Goal: Task Accomplishment & Management: Manage account settings

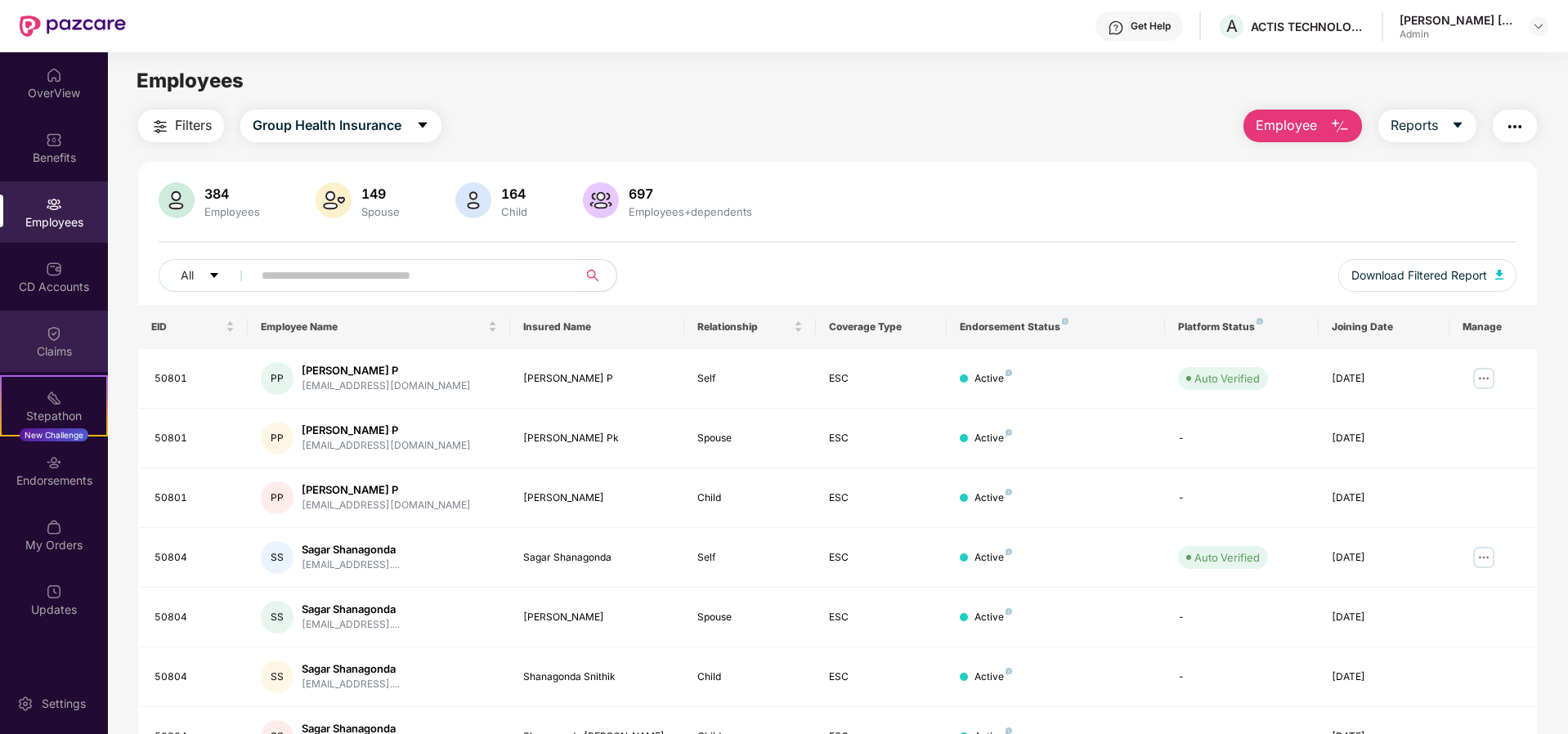
click at [58, 345] on div "Claims" at bounding box center [54, 351] width 108 height 16
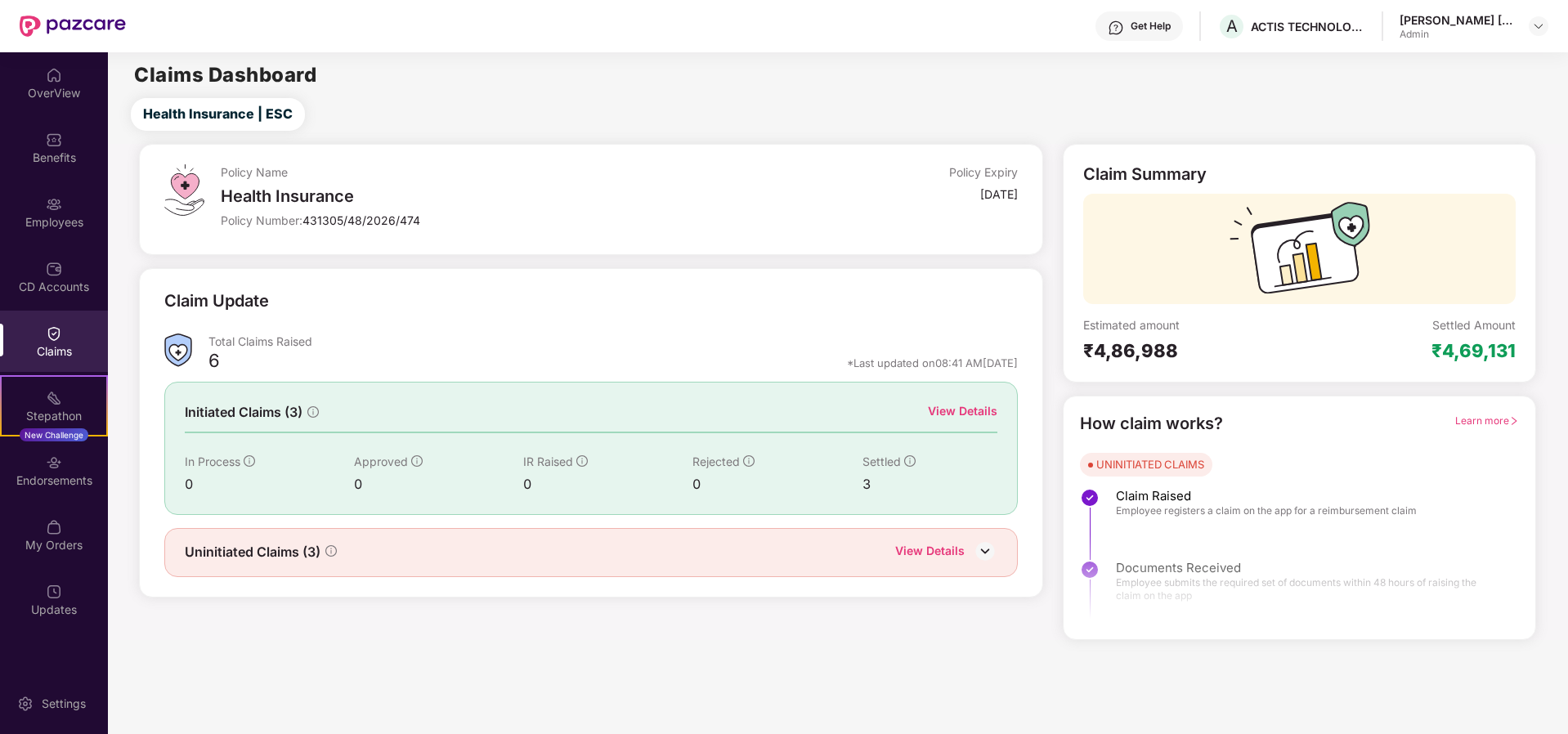
click at [1467, 21] on div "[PERSON_NAME] [PERSON_NAME] Gala" at bounding box center [1457, 20] width 115 height 16
click at [1525, 23] on div "Ankita Jinay Gala Admin" at bounding box center [1474, 26] width 149 height 28
click at [1537, 27] on img at bounding box center [1539, 26] width 13 height 13
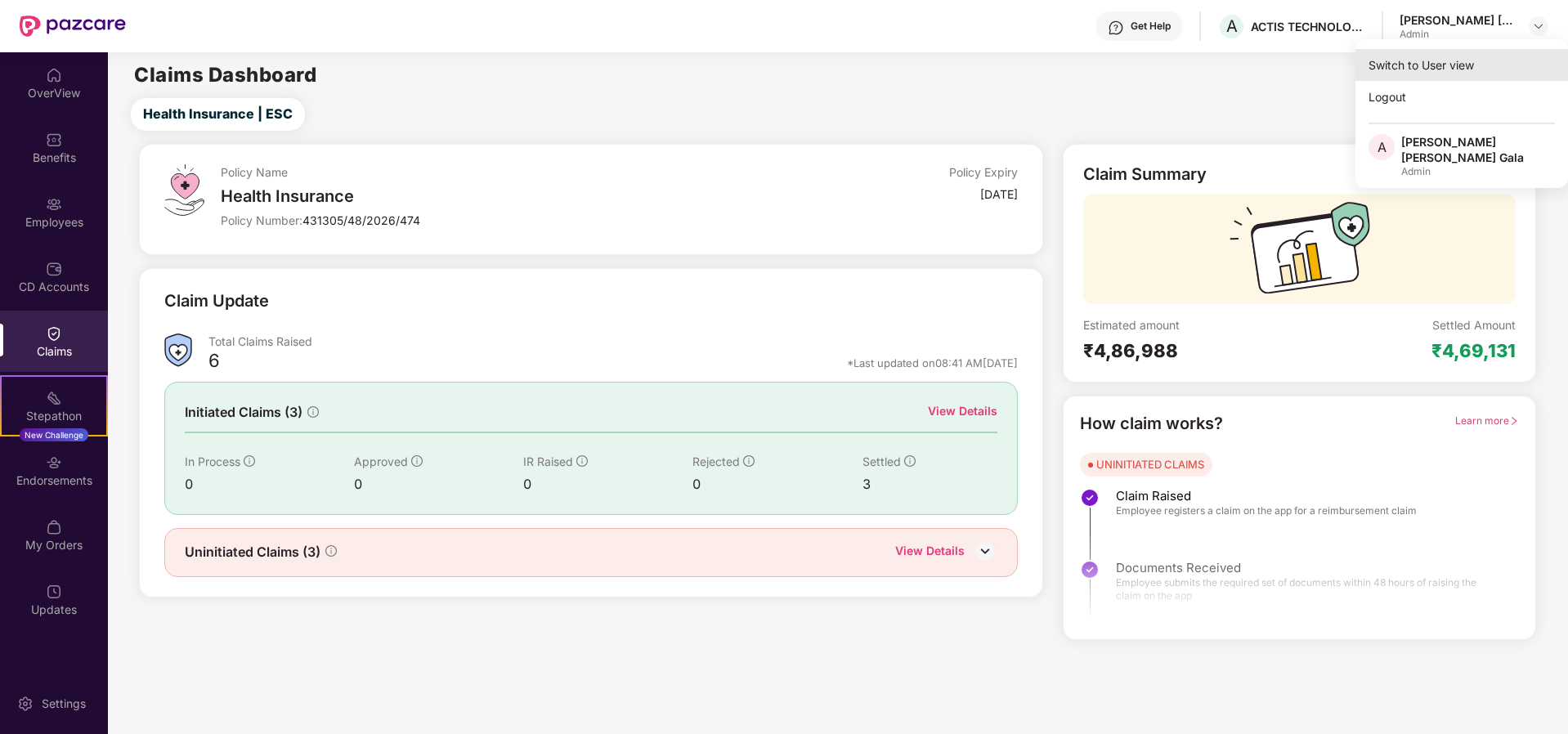
click at [1416, 72] on div "Switch to User view" at bounding box center [1462, 65] width 213 height 32
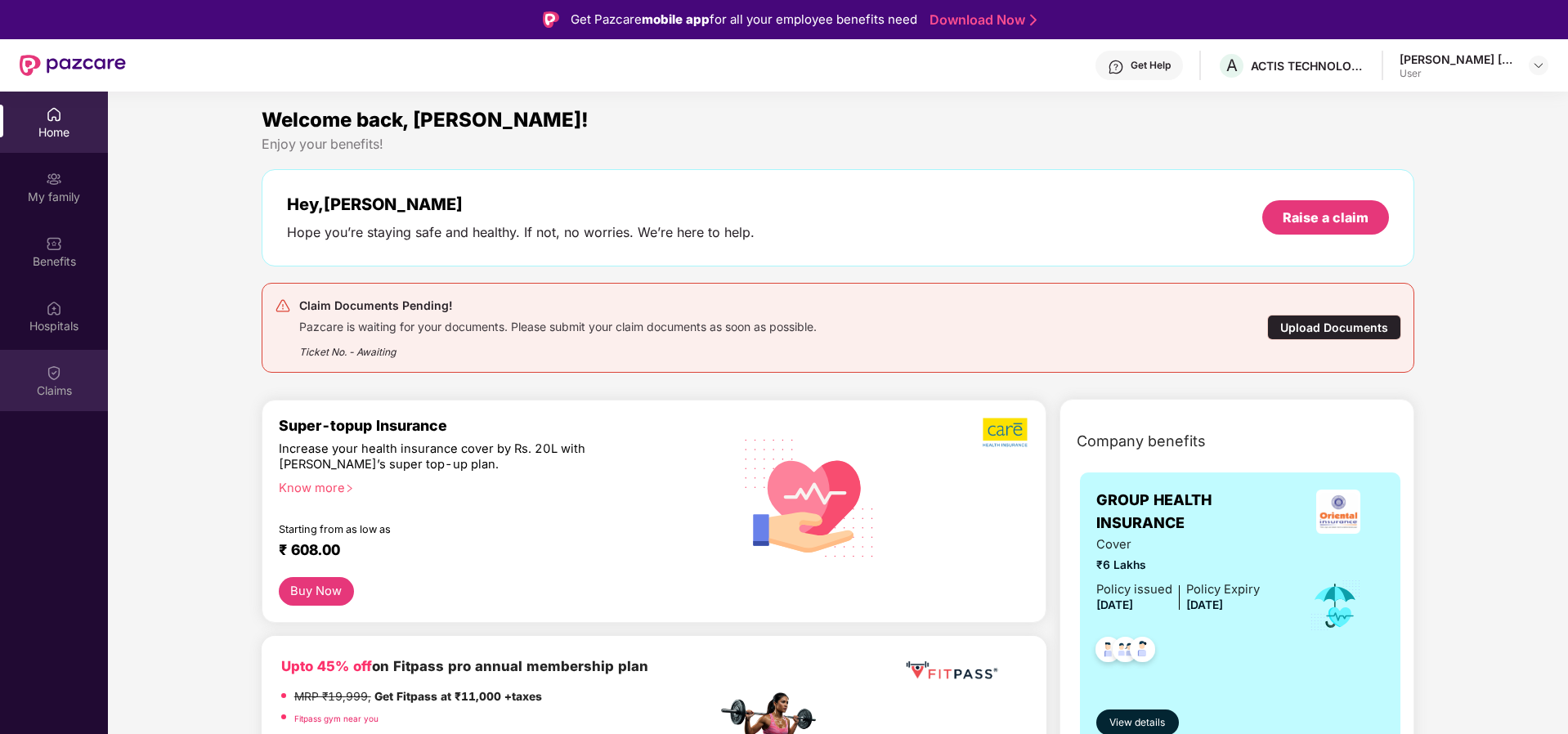
click at [49, 365] on img at bounding box center [54, 372] width 16 height 16
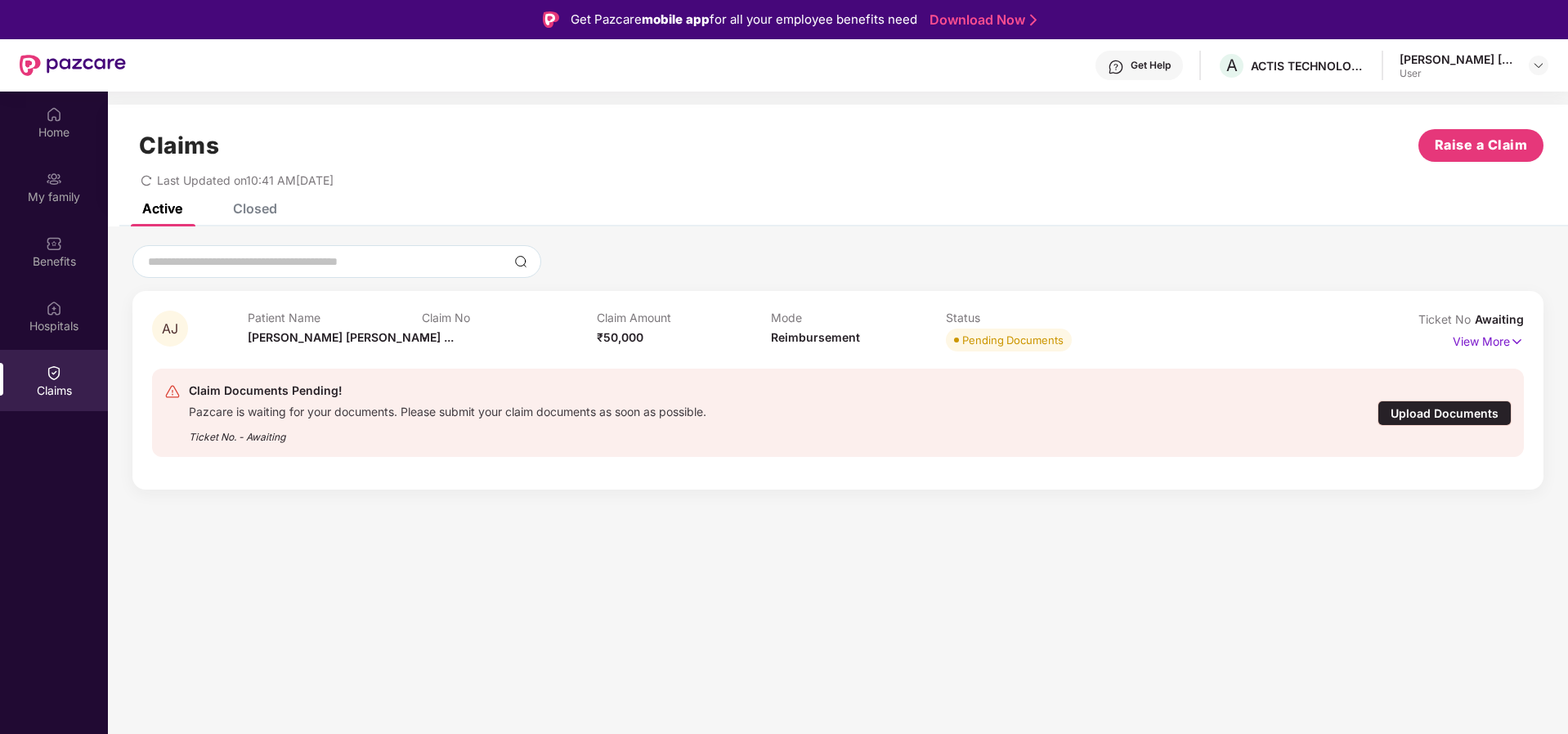
click at [1171, 68] on div "Get Help" at bounding box center [1150, 66] width 40 height 13
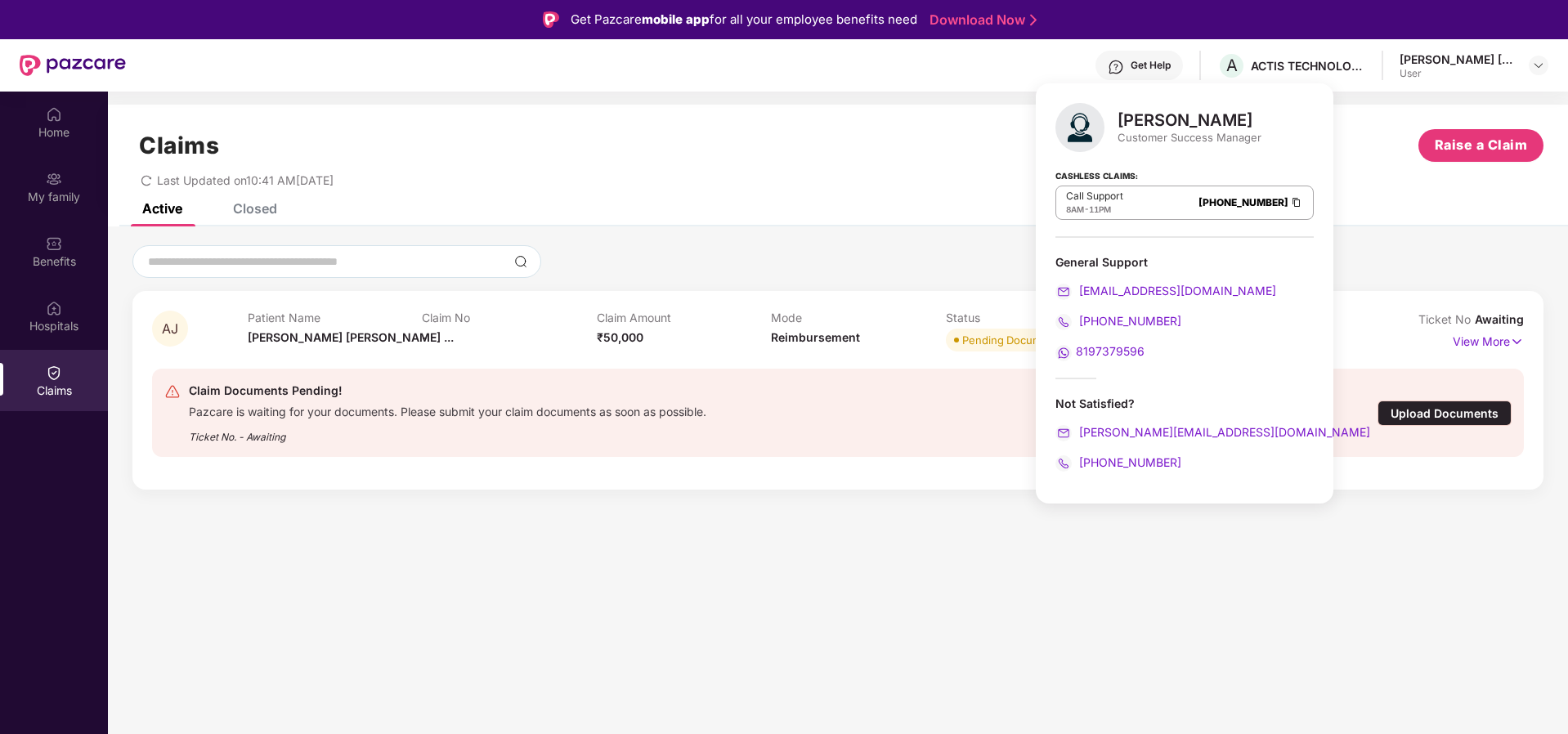
click at [920, 195] on div "Claims Raise a Claim Last Updated on 10:41 AM, 08 Sep 2025" at bounding box center [839, 153] width 1461 height 99
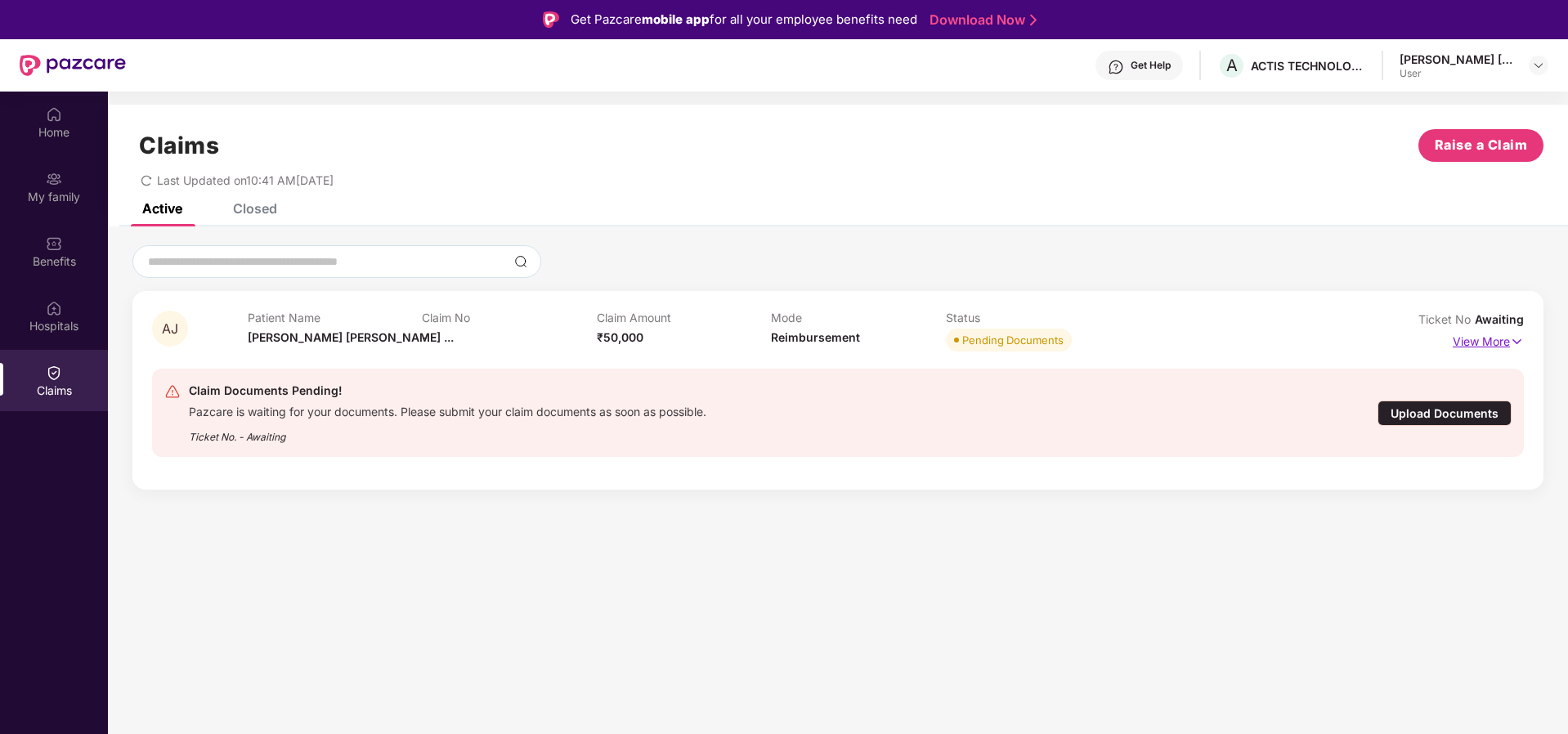
click at [1499, 340] on p "View More" at bounding box center [1489, 339] width 72 height 22
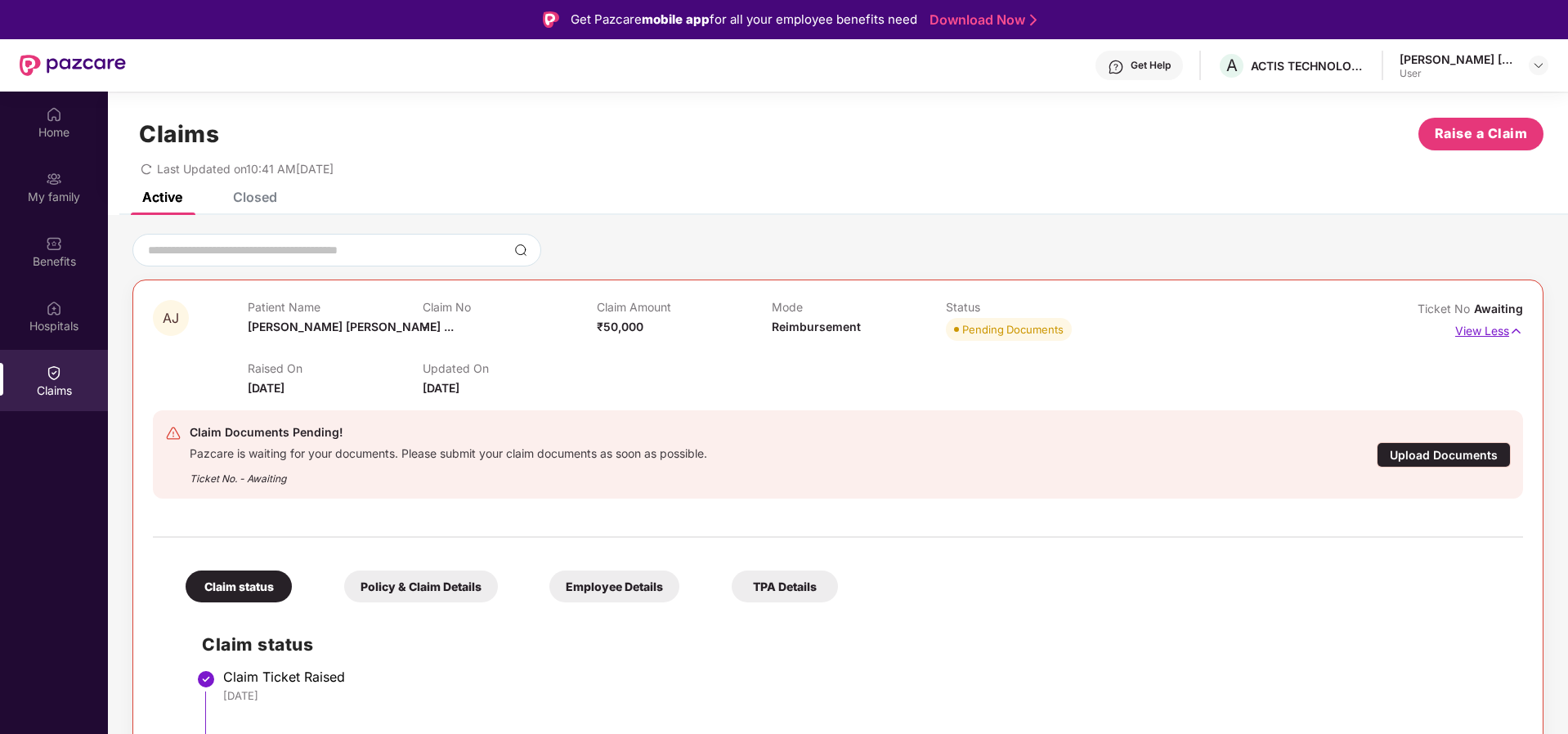
click at [1480, 329] on p "View Less" at bounding box center [1489, 328] width 68 height 22
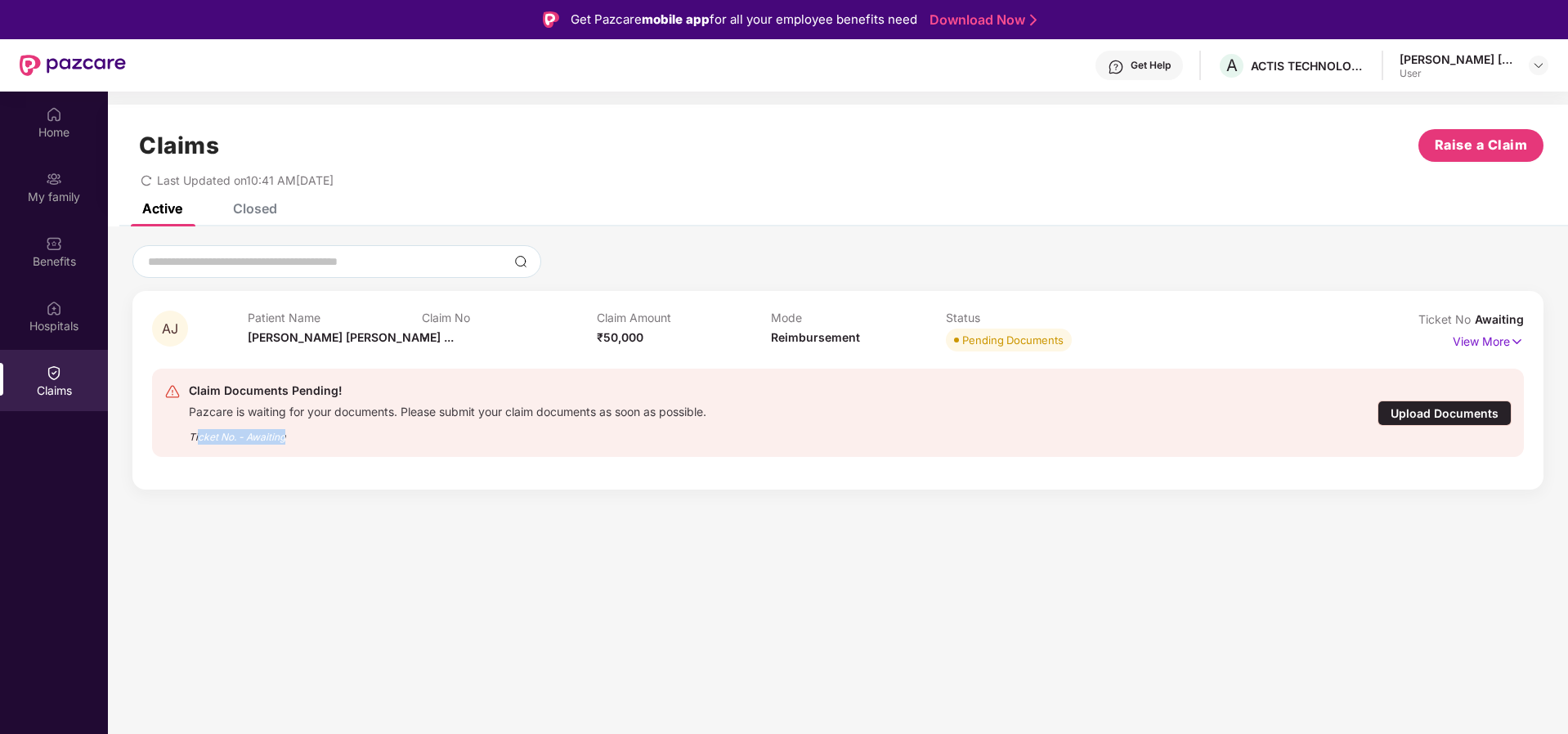
drag, startPoint x: 198, startPoint y: 435, endPoint x: 326, endPoint y: 434, distance: 128.0
click at [312, 437] on div "Ticket No. - Awaiting" at bounding box center [448, 432] width 518 height 25
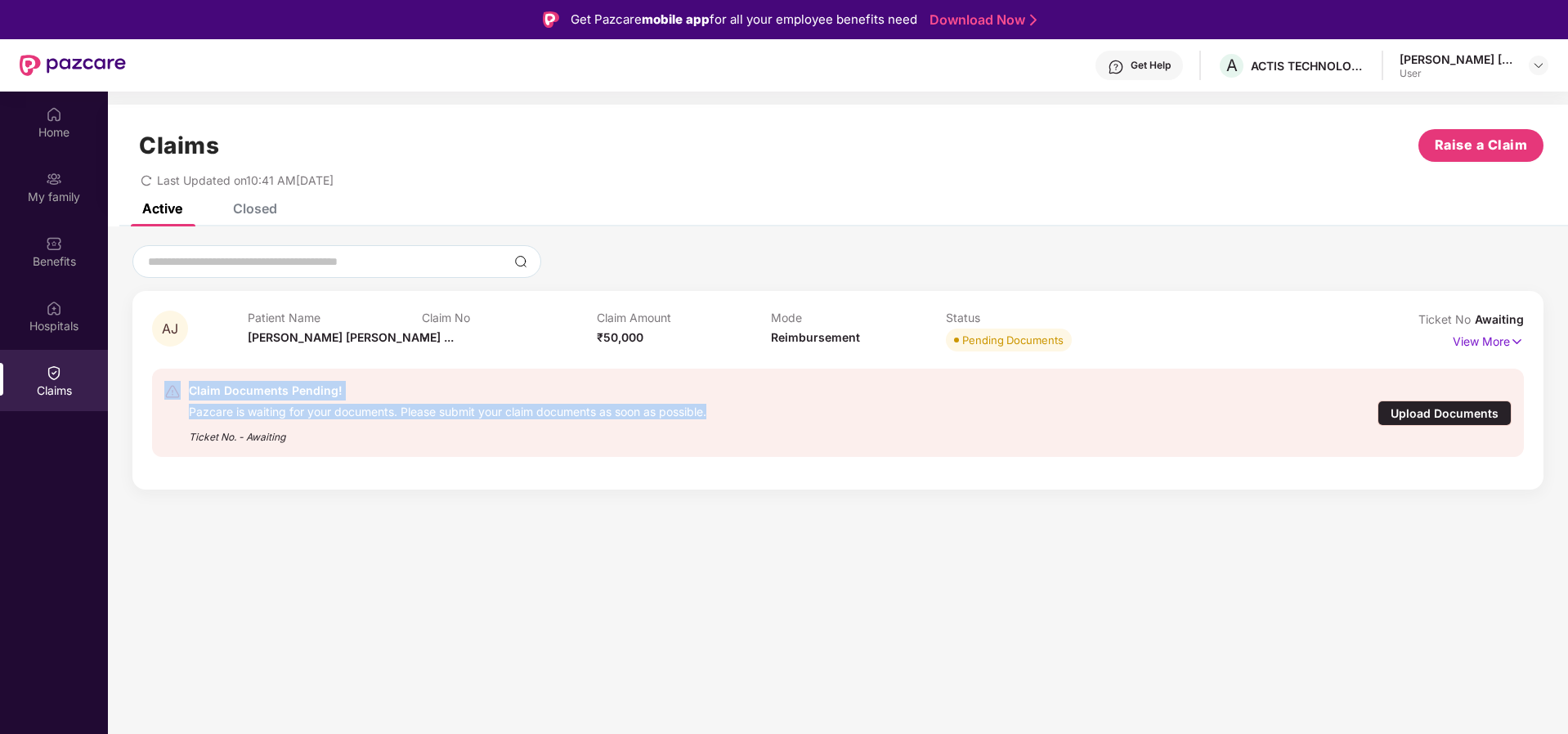
drag, startPoint x: 737, startPoint y: 414, endPoint x: 118, endPoint y: 415, distance: 619.0
click at [118, 415] on div "AJ Patient Name Ankita Jinay ... Claim No - Claim Amount ₹50,000 Mode Reimburse…" at bounding box center [839, 368] width 1461 height 245
click at [382, 407] on div "Pazcare is waiting for your documents. Please submit your claim documents as so…" at bounding box center [448, 410] width 518 height 19
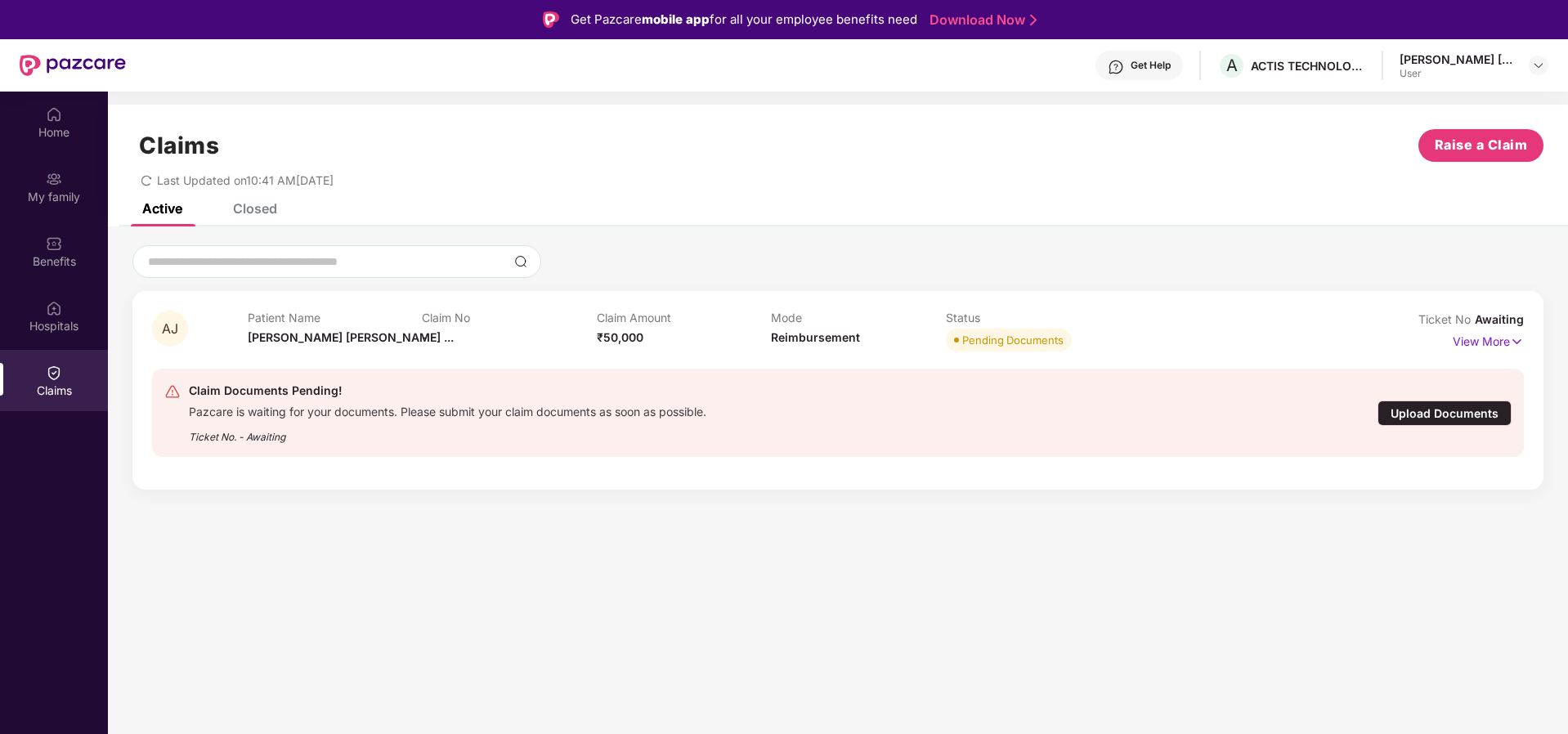
click at [264, 214] on div "Closed" at bounding box center [255, 208] width 44 height 16
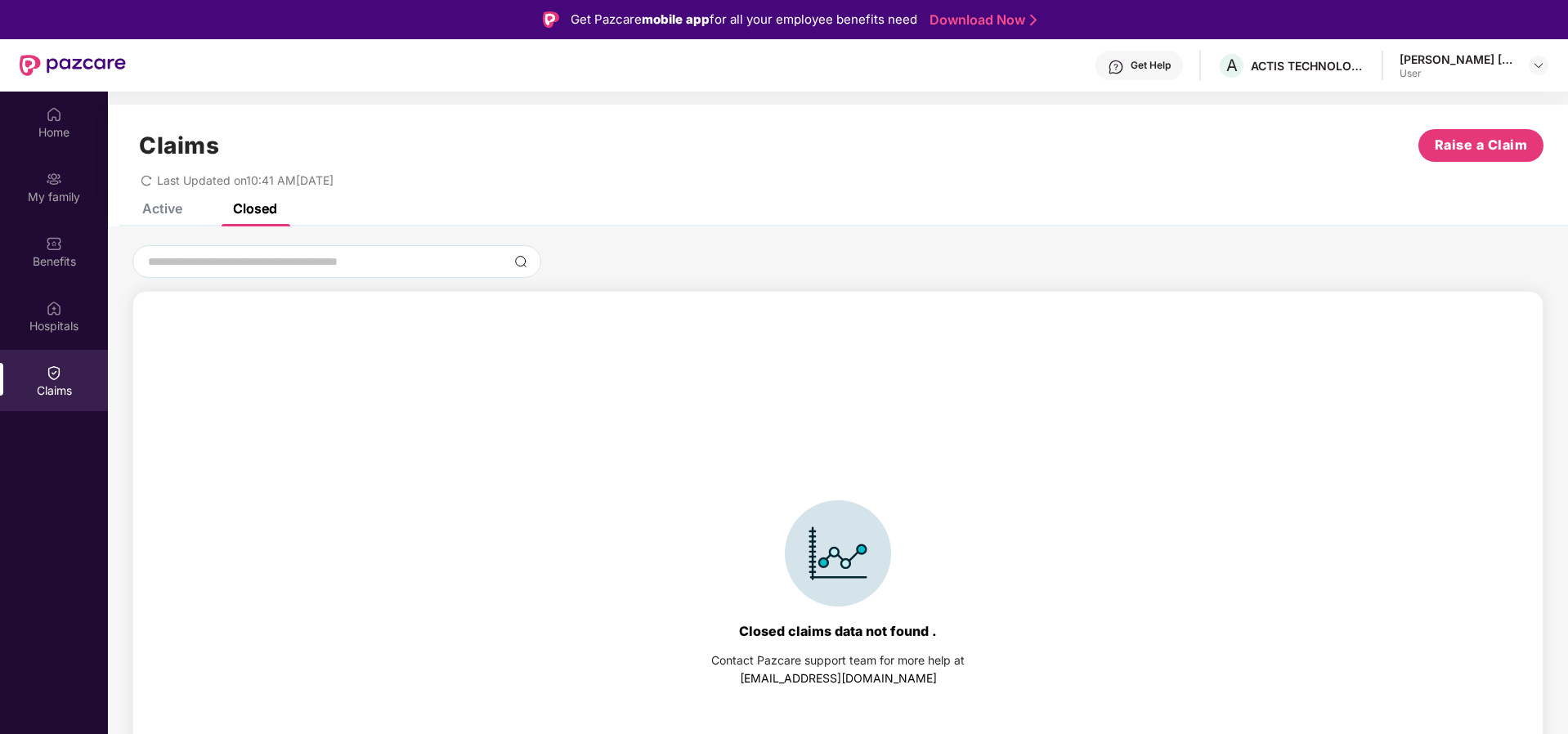
click at [155, 213] on div "Active" at bounding box center [162, 208] width 40 height 16
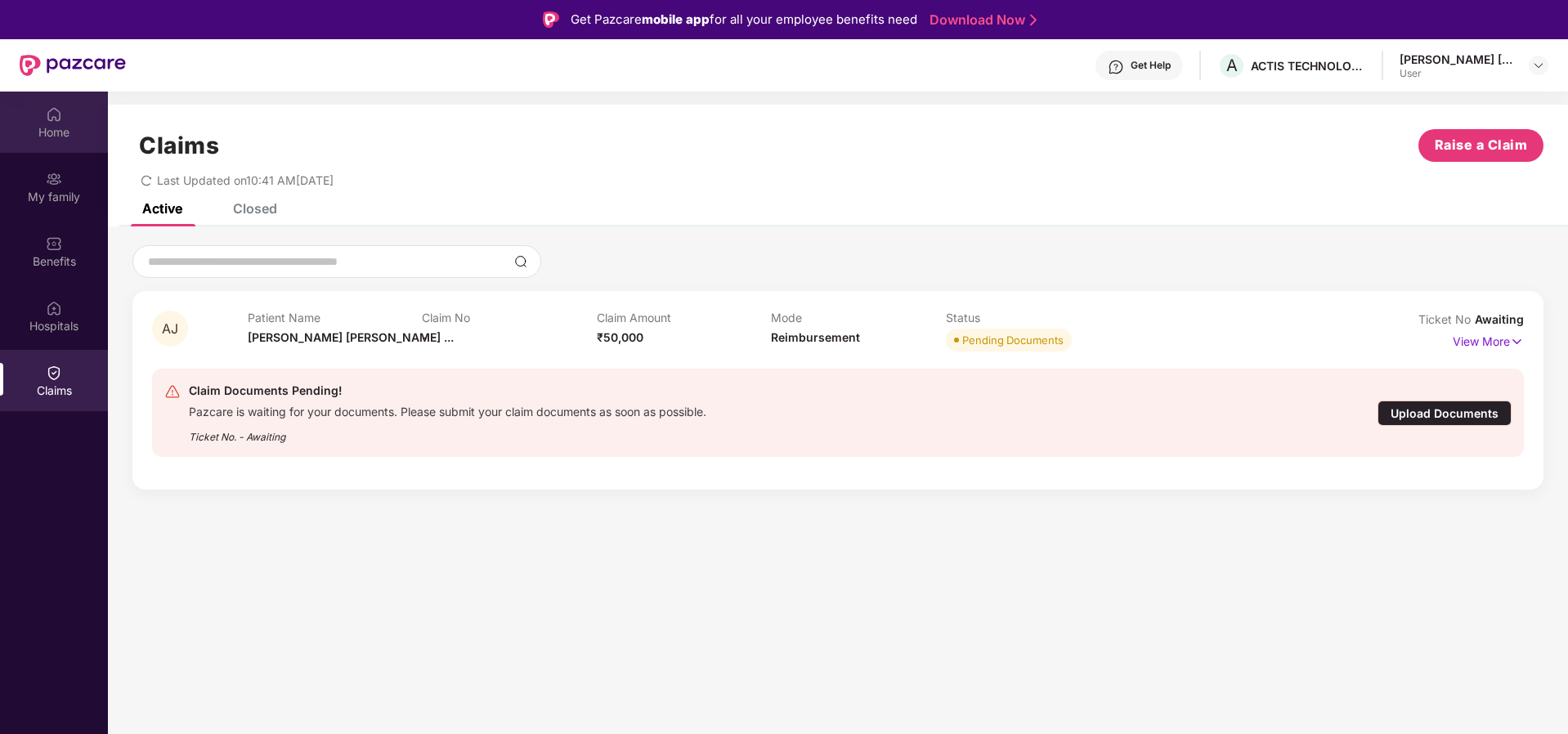
click at [49, 115] on img at bounding box center [54, 114] width 16 height 16
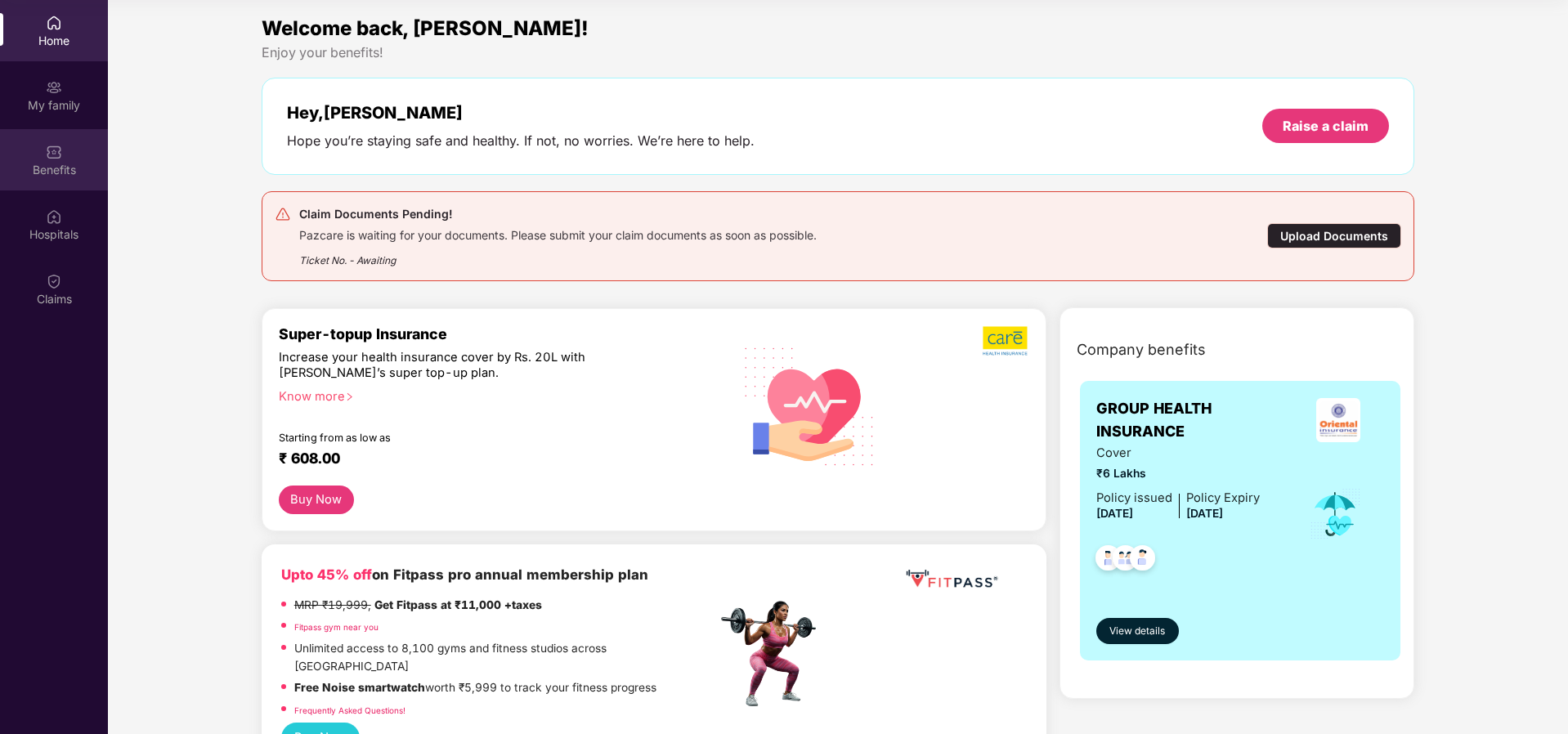
click at [49, 171] on div "Benefits" at bounding box center [54, 169] width 108 height 16
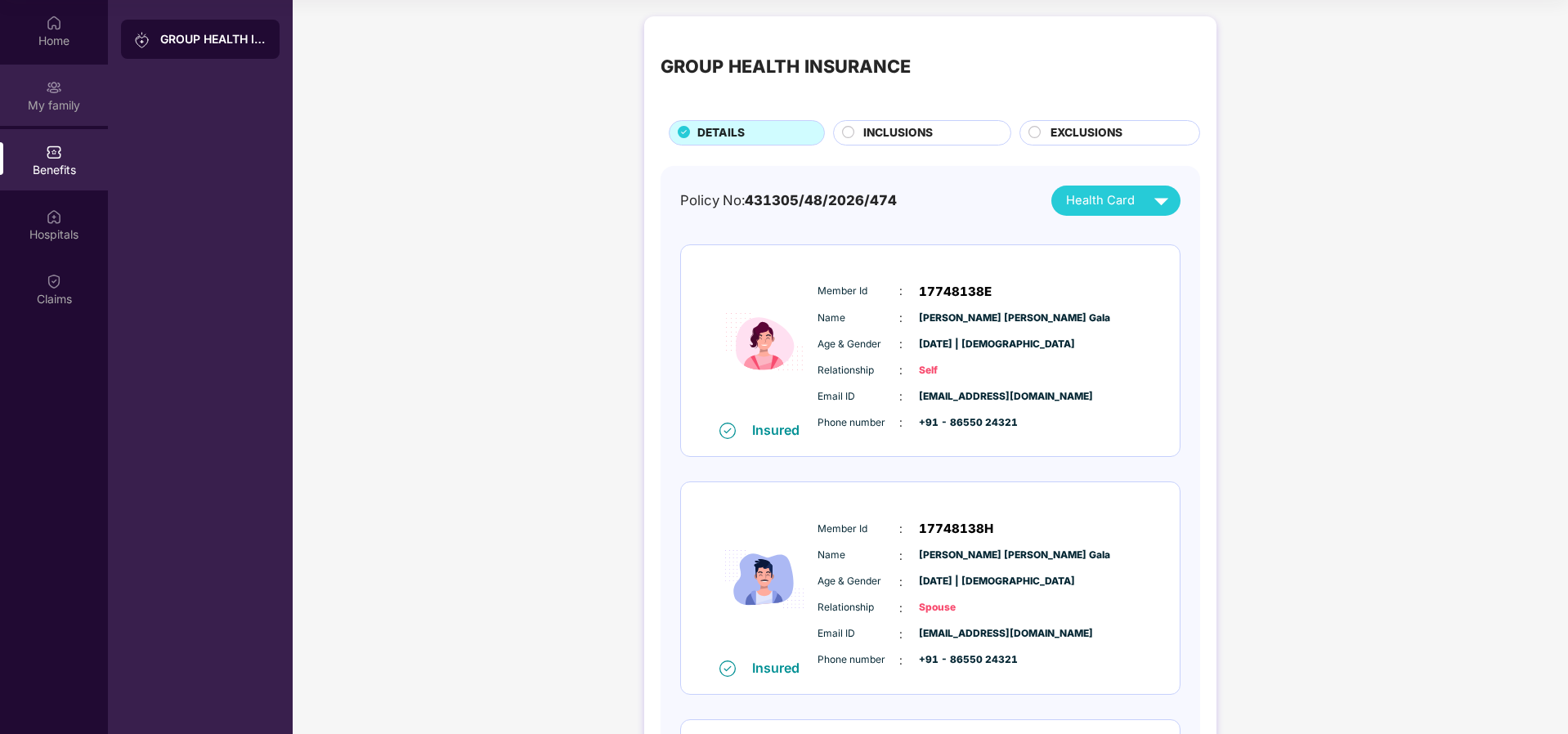
click at [41, 93] on div "My family" at bounding box center [54, 95] width 108 height 61
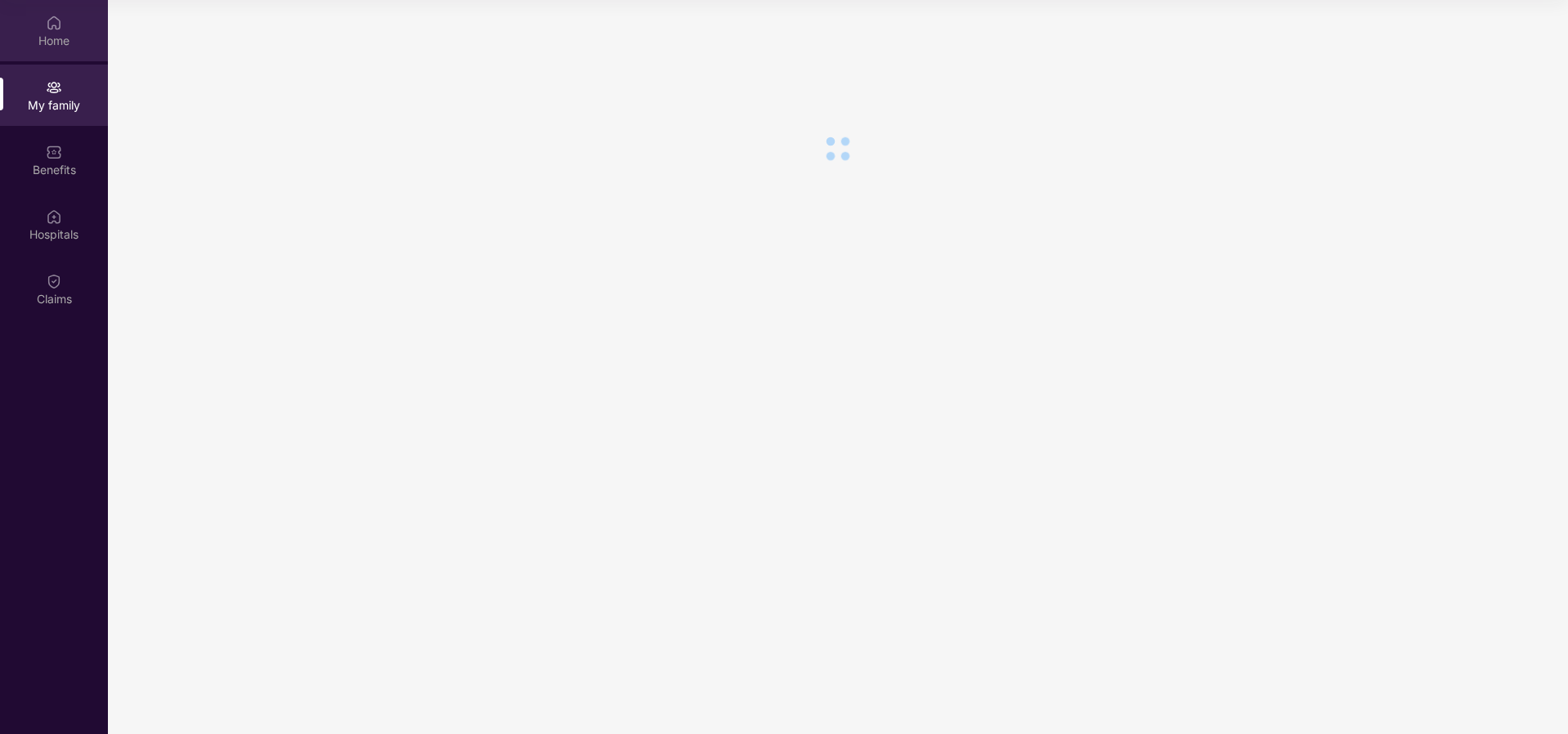
click at [36, 31] on div "Home" at bounding box center [54, 30] width 108 height 61
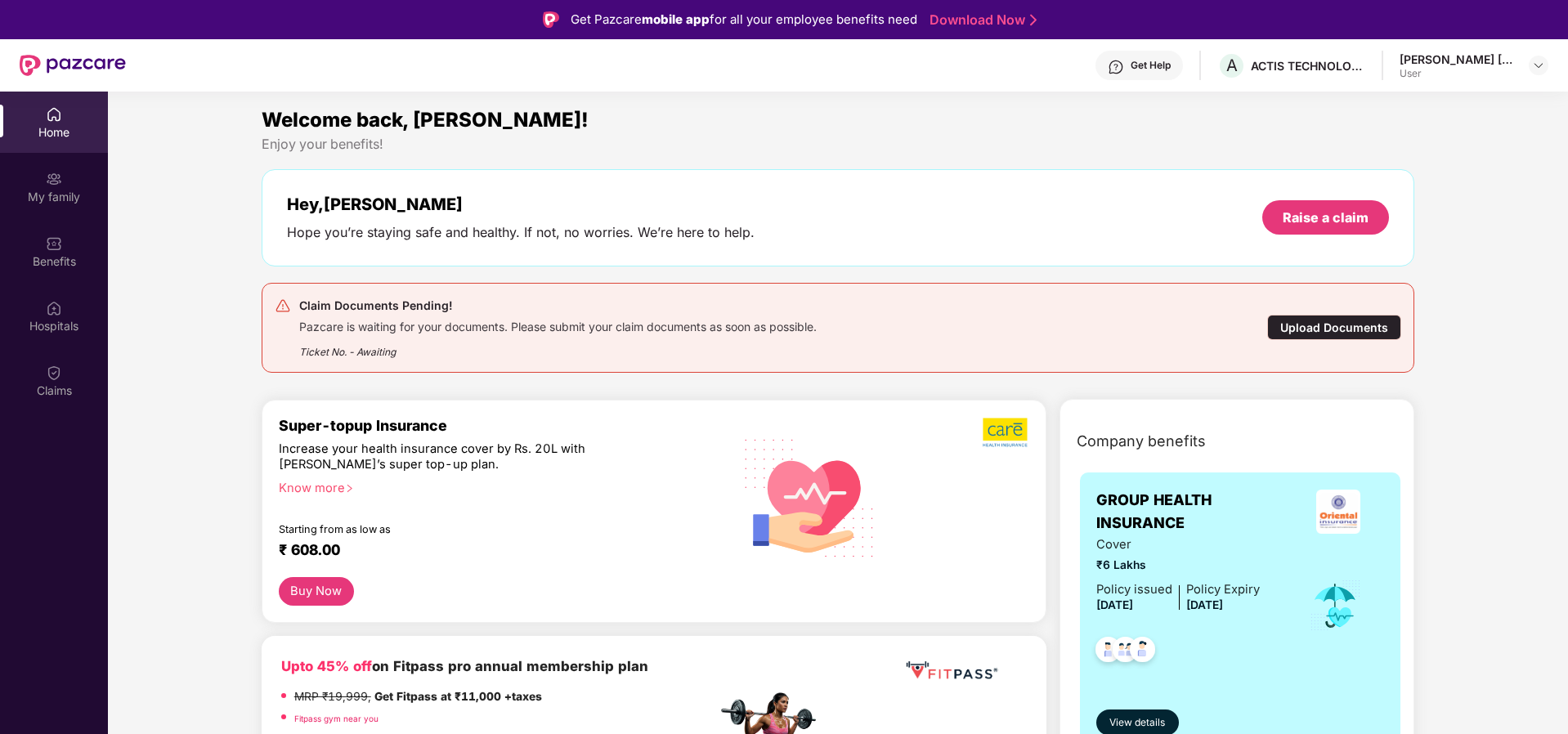
click at [1485, 61] on div "[PERSON_NAME] [PERSON_NAME] Gala" at bounding box center [1457, 59] width 115 height 16
click at [1544, 64] on img at bounding box center [1539, 66] width 13 height 13
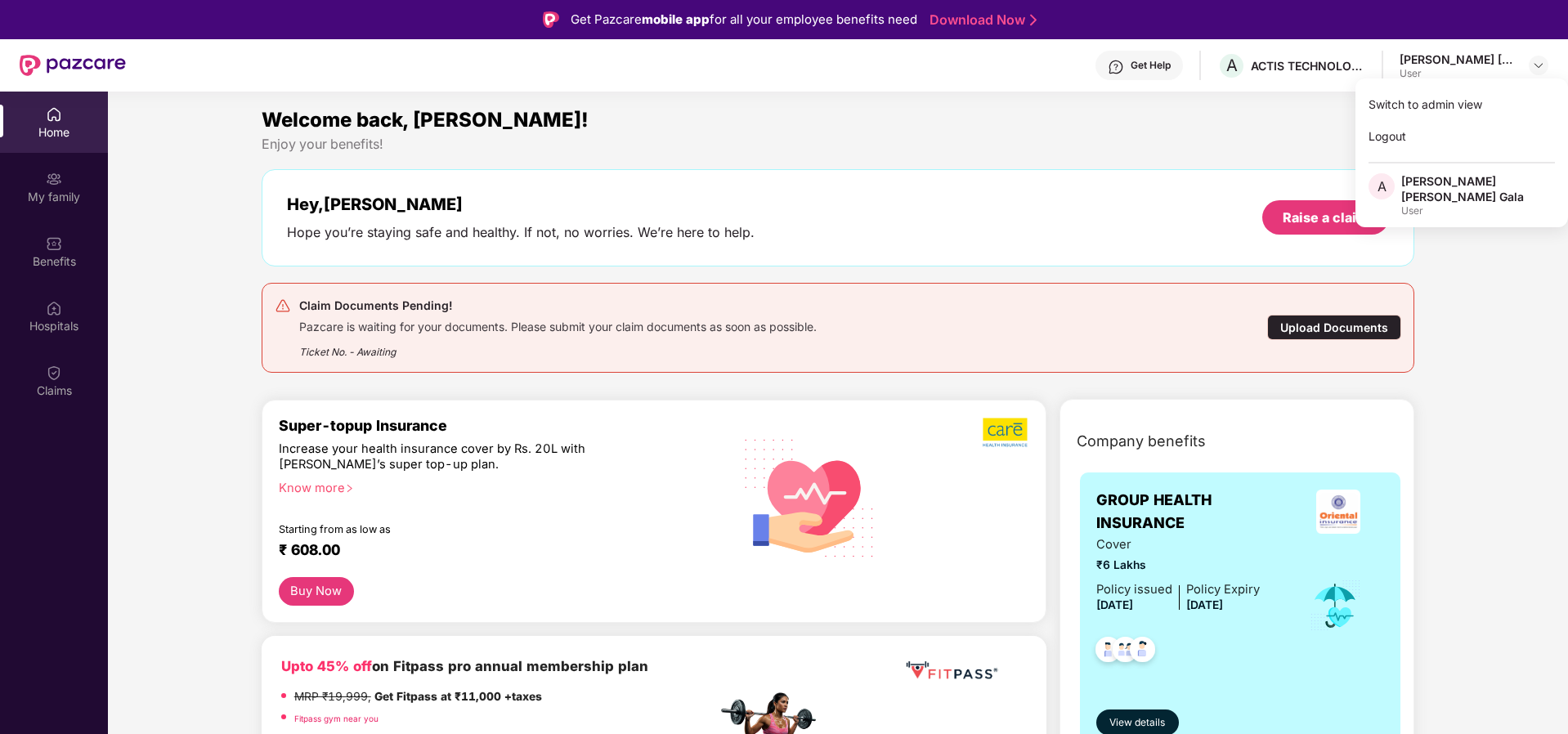
click at [1231, 133] on div "Welcome back, [PERSON_NAME]!" at bounding box center [839, 120] width 1154 height 31
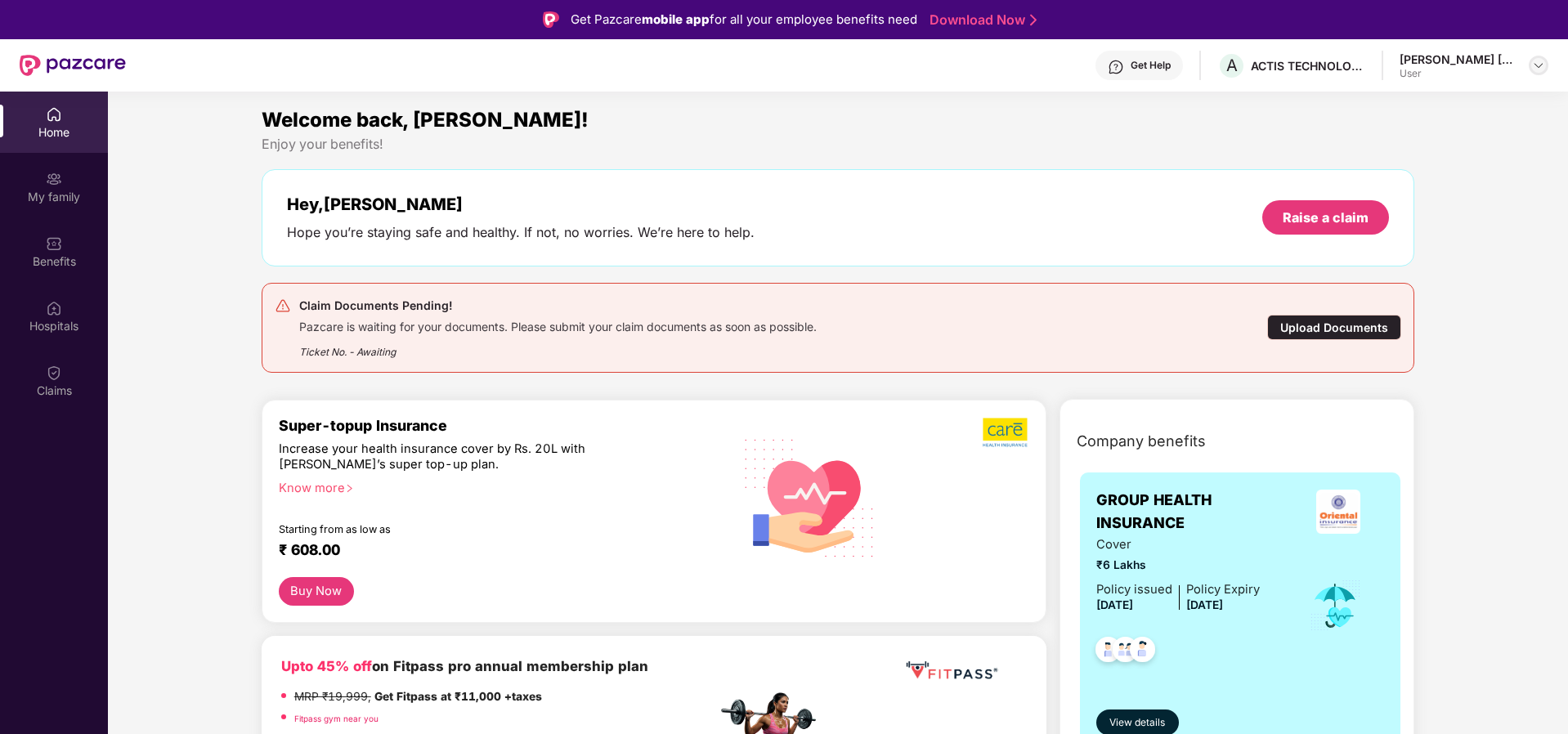
drag, startPoint x: 1545, startPoint y: 65, endPoint x: 1517, endPoint y: 84, distance: 33.8
click at [1545, 65] on div at bounding box center [1539, 65] width 20 height 20
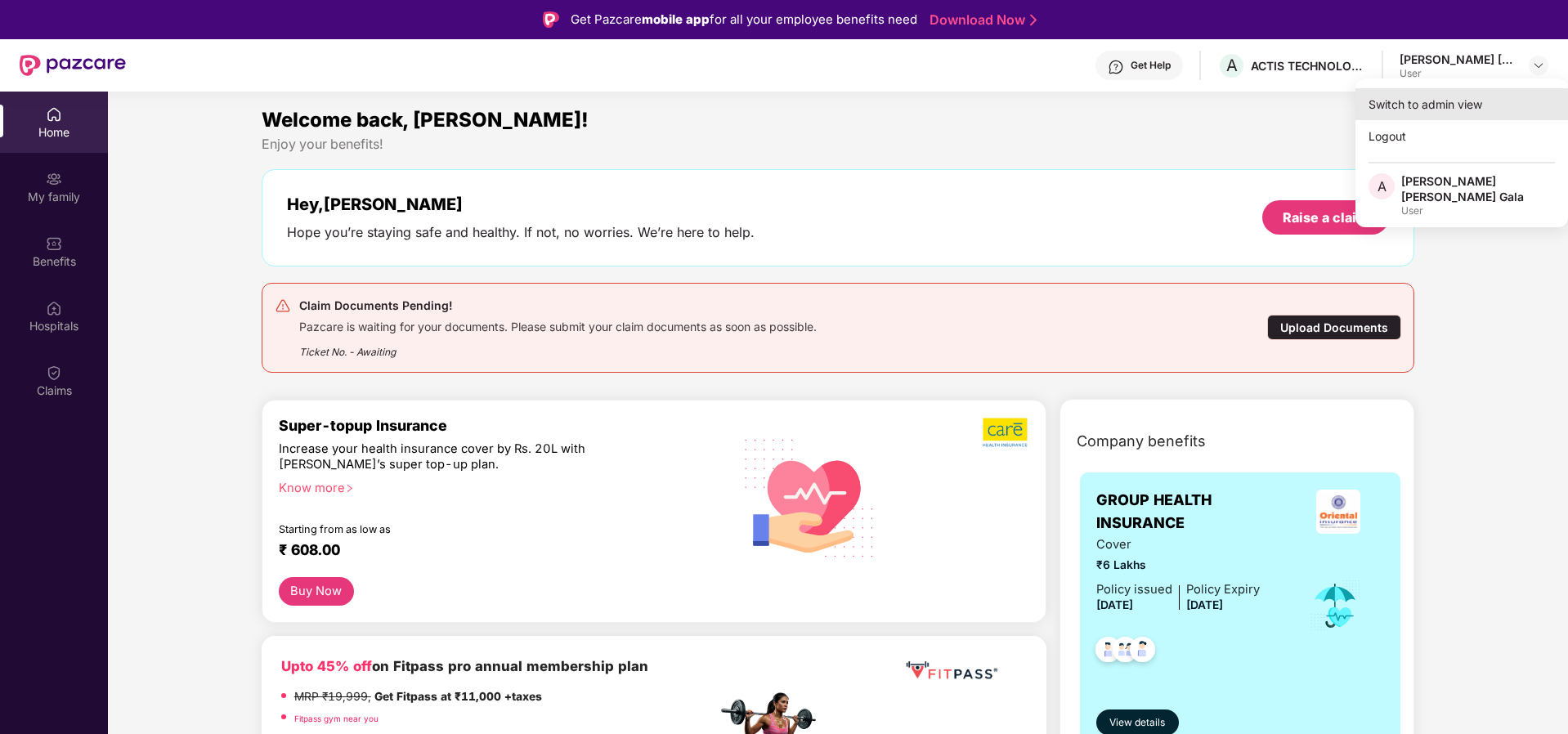
click at [1454, 109] on div "Switch to admin view" at bounding box center [1462, 104] width 213 height 32
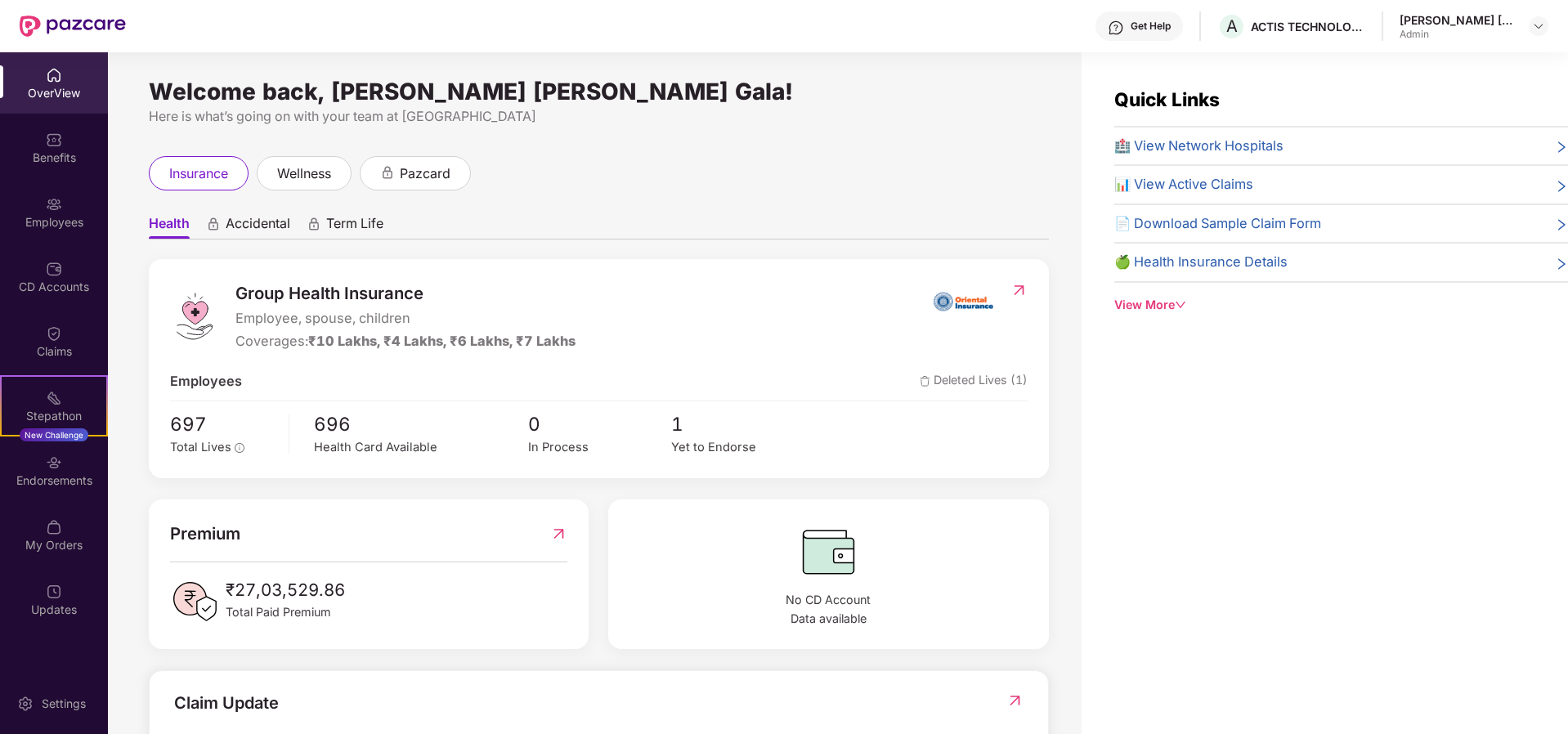
click at [1473, 16] on div "[PERSON_NAME] [PERSON_NAME] Gala" at bounding box center [1457, 20] width 115 height 16
click at [1542, 22] on img at bounding box center [1539, 26] width 13 height 13
click at [1434, 74] on div "Switch to User view" at bounding box center [1462, 65] width 213 height 32
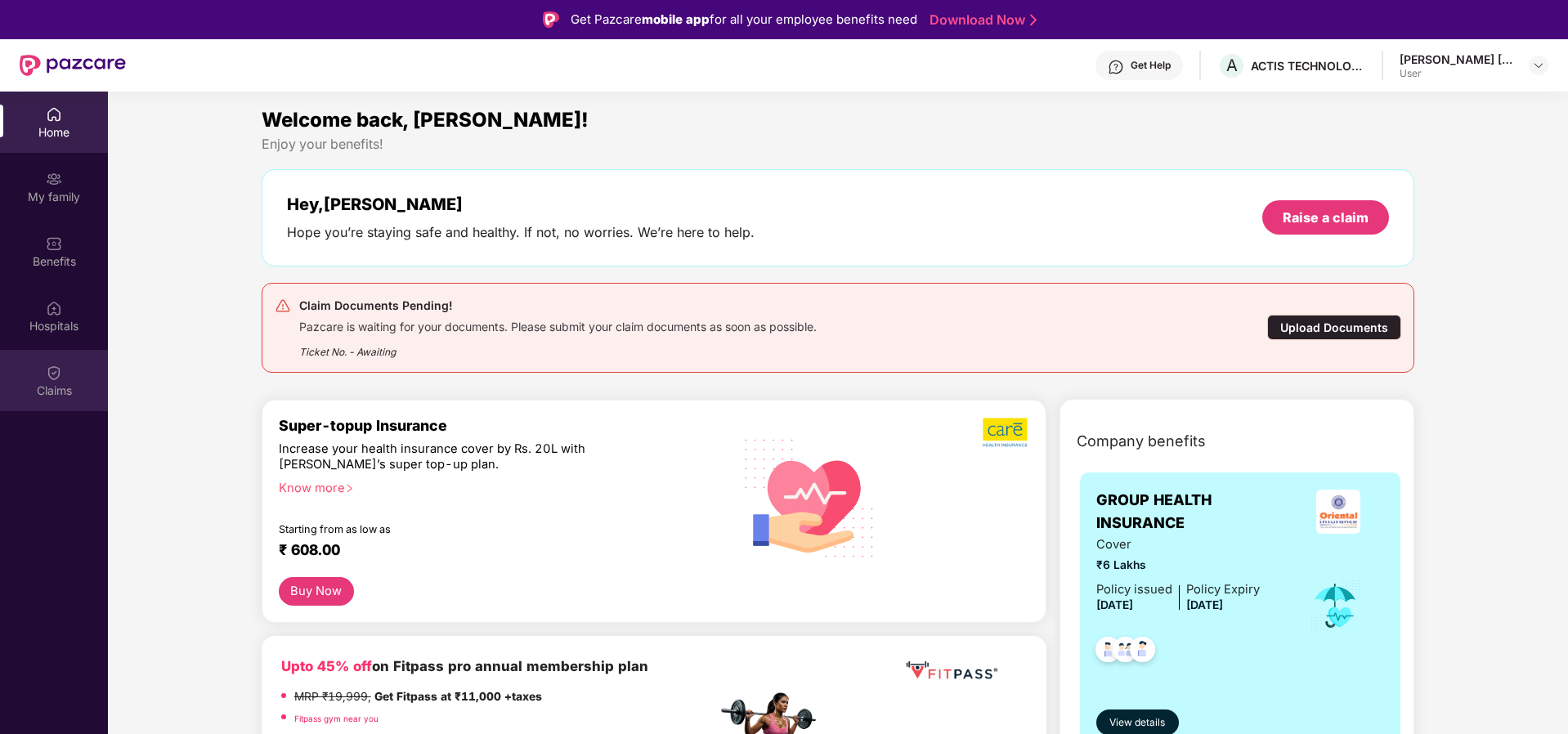
click at [40, 371] on div "Claims" at bounding box center [54, 380] width 108 height 61
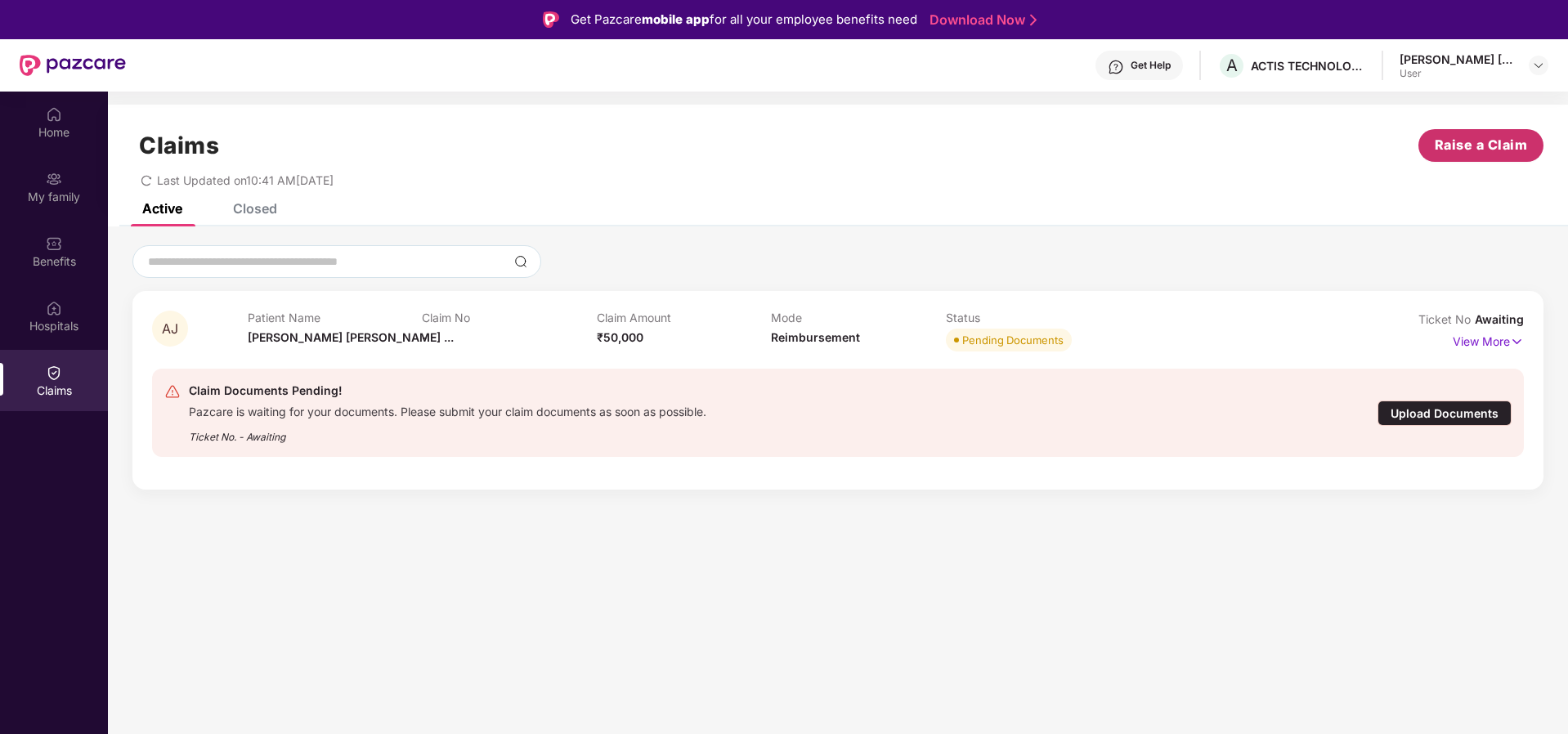
click at [1480, 149] on span "Raise a Claim" at bounding box center [1481, 145] width 93 height 21
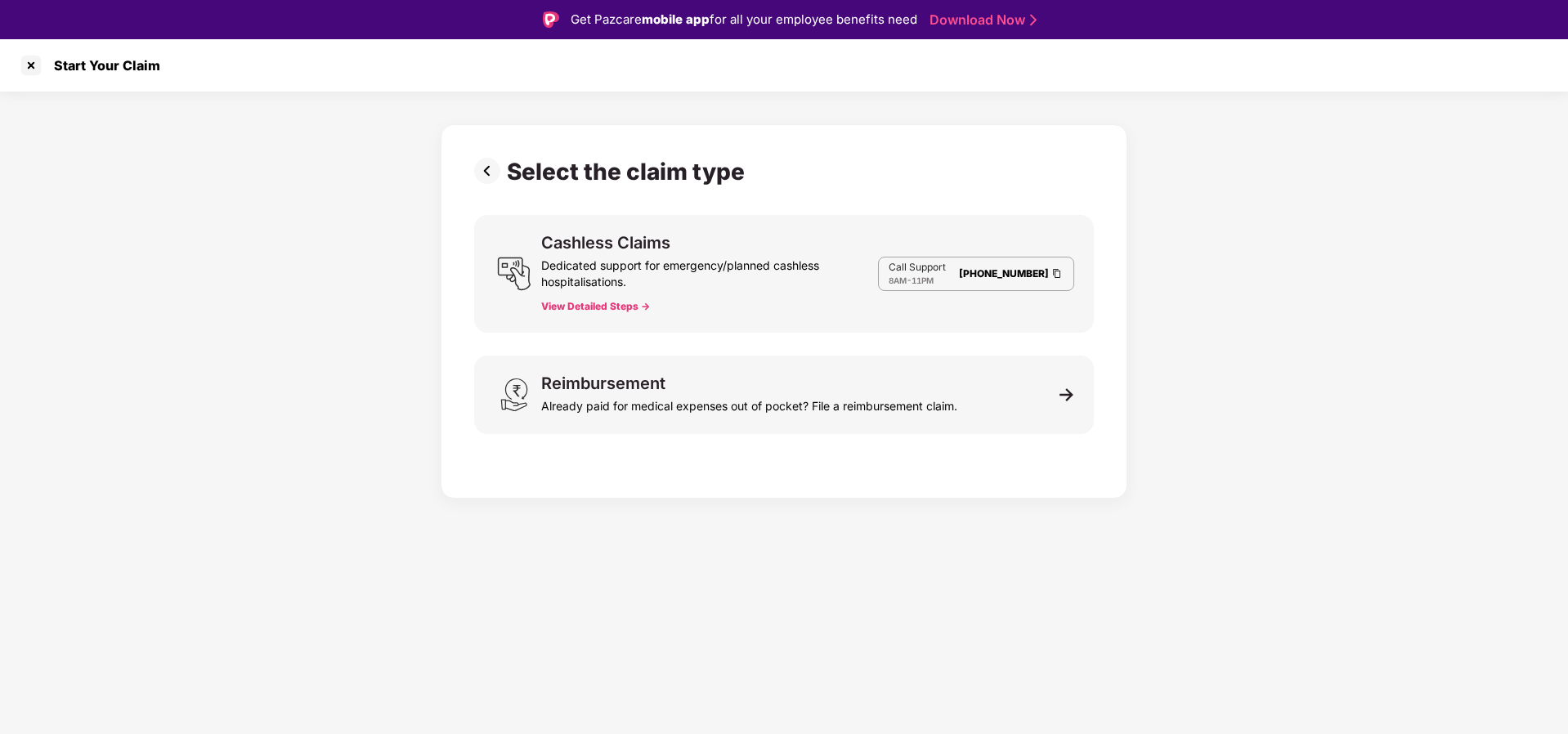
click at [580, 312] on button "View Detailed Steps ->" at bounding box center [596, 307] width 109 height 13
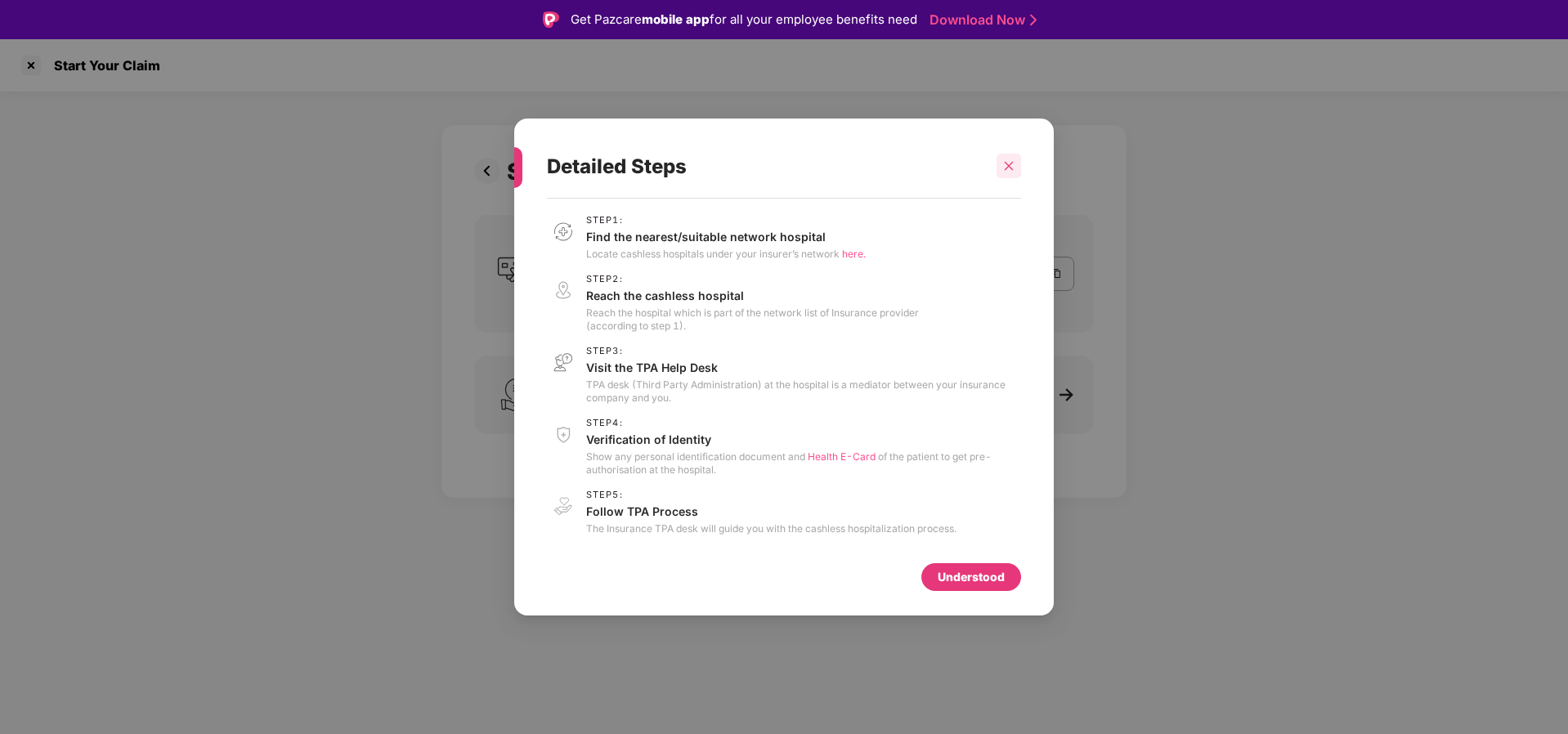
click at [1012, 158] on div at bounding box center [1009, 166] width 24 height 24
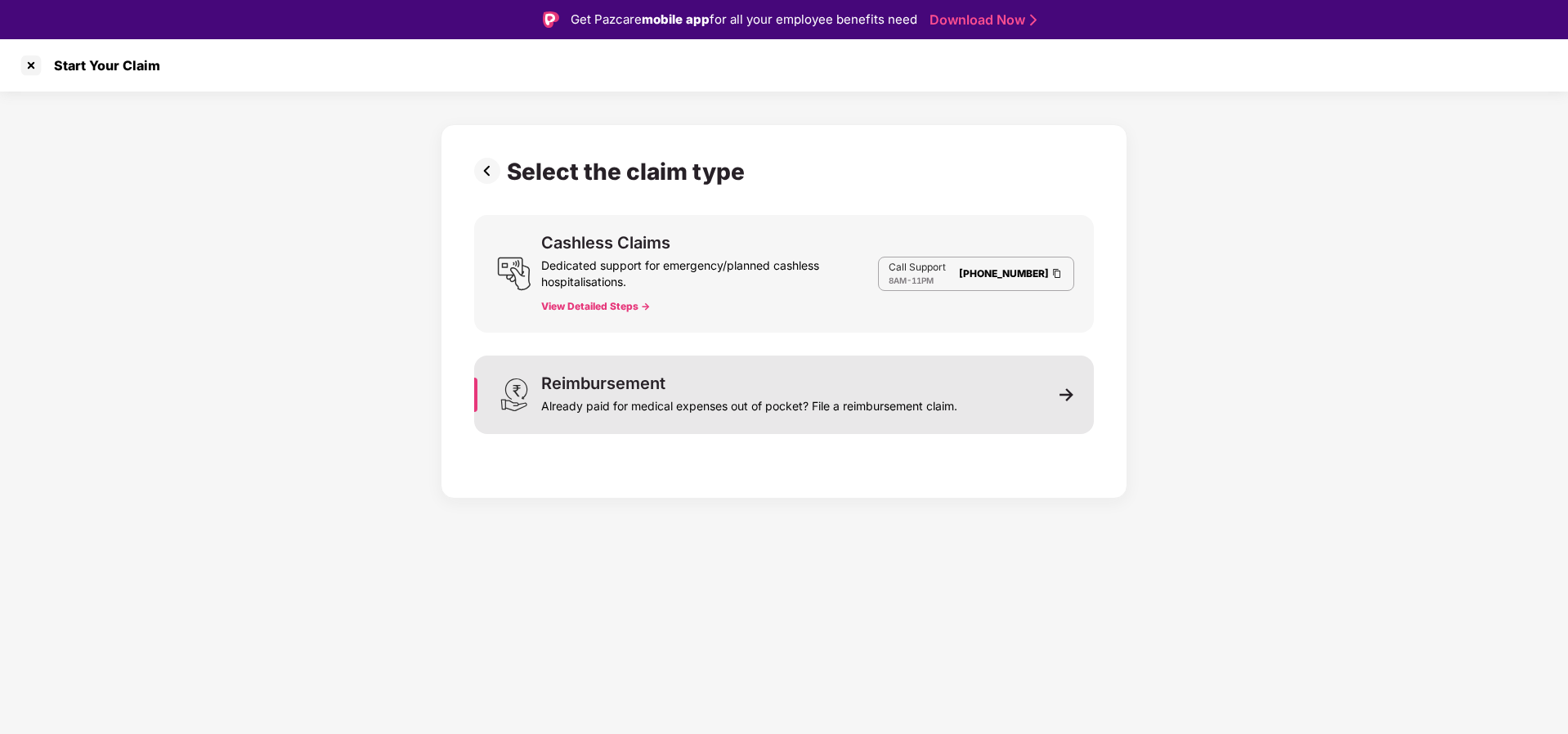
click at [1066, 393] on img at bounding box center [1067, 395] width 15 height 15
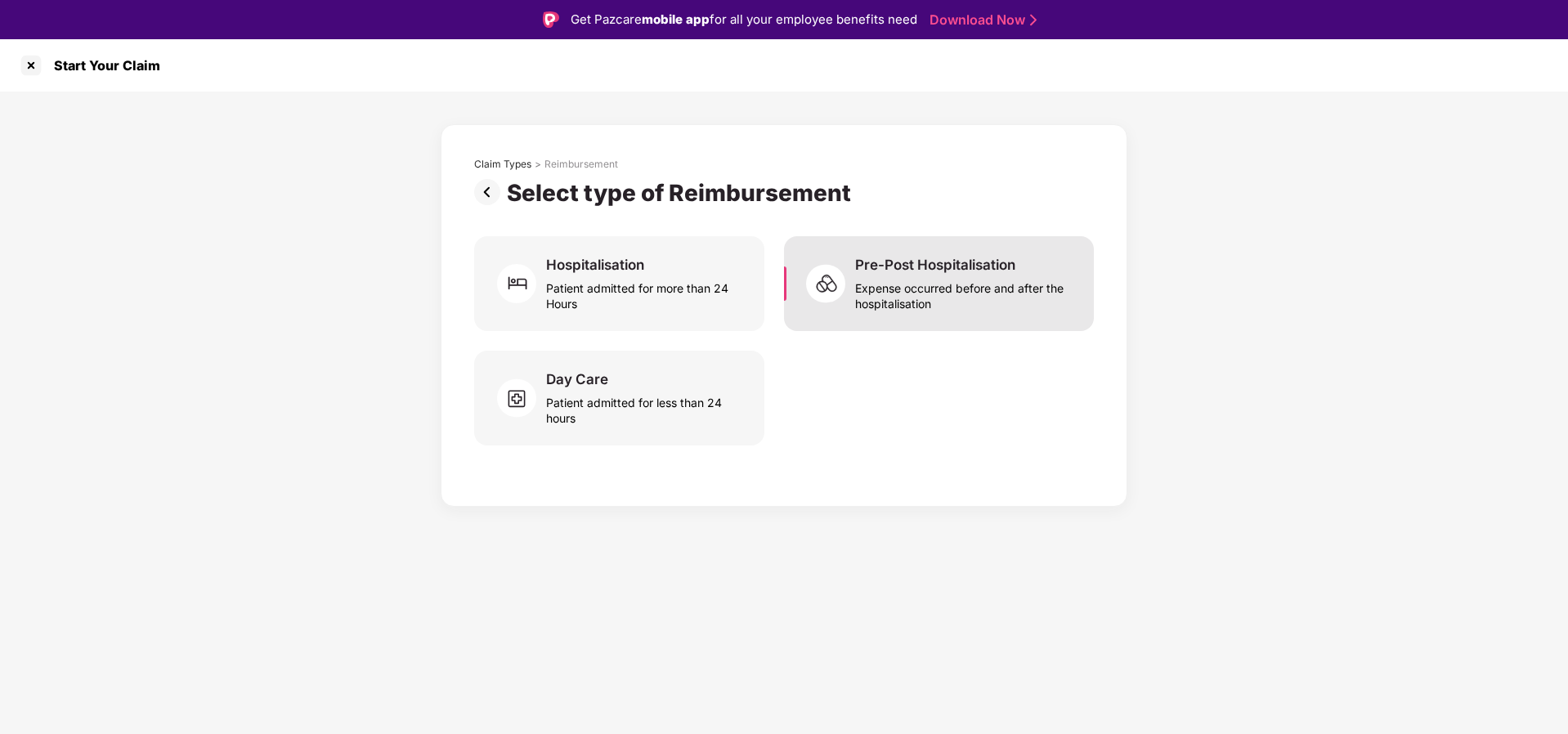
click at [948, 300] on div "Expense occurred before and after the hospitalisation" at bounding box center [965, 293] width 219 height 38
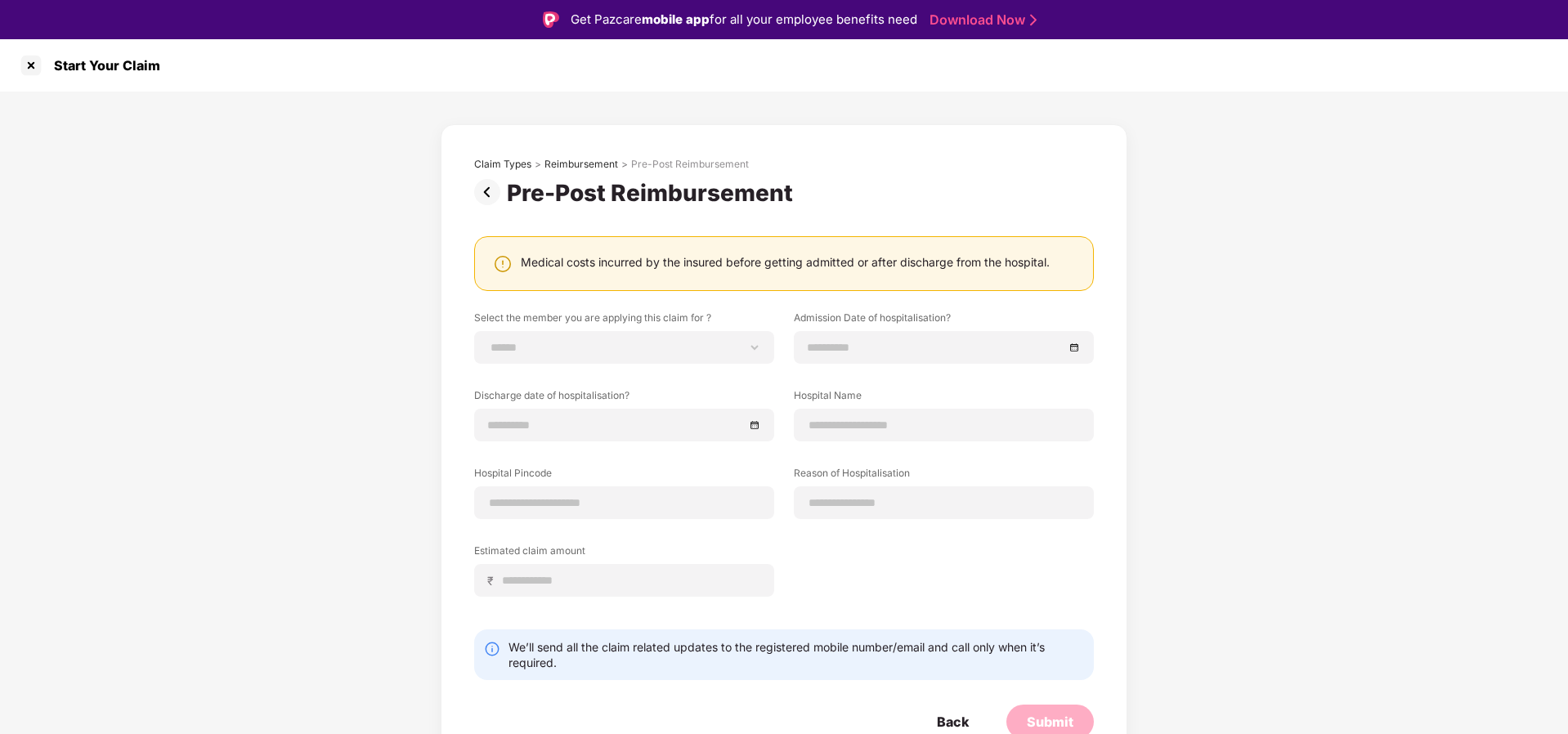
scroll to position [8, 0]
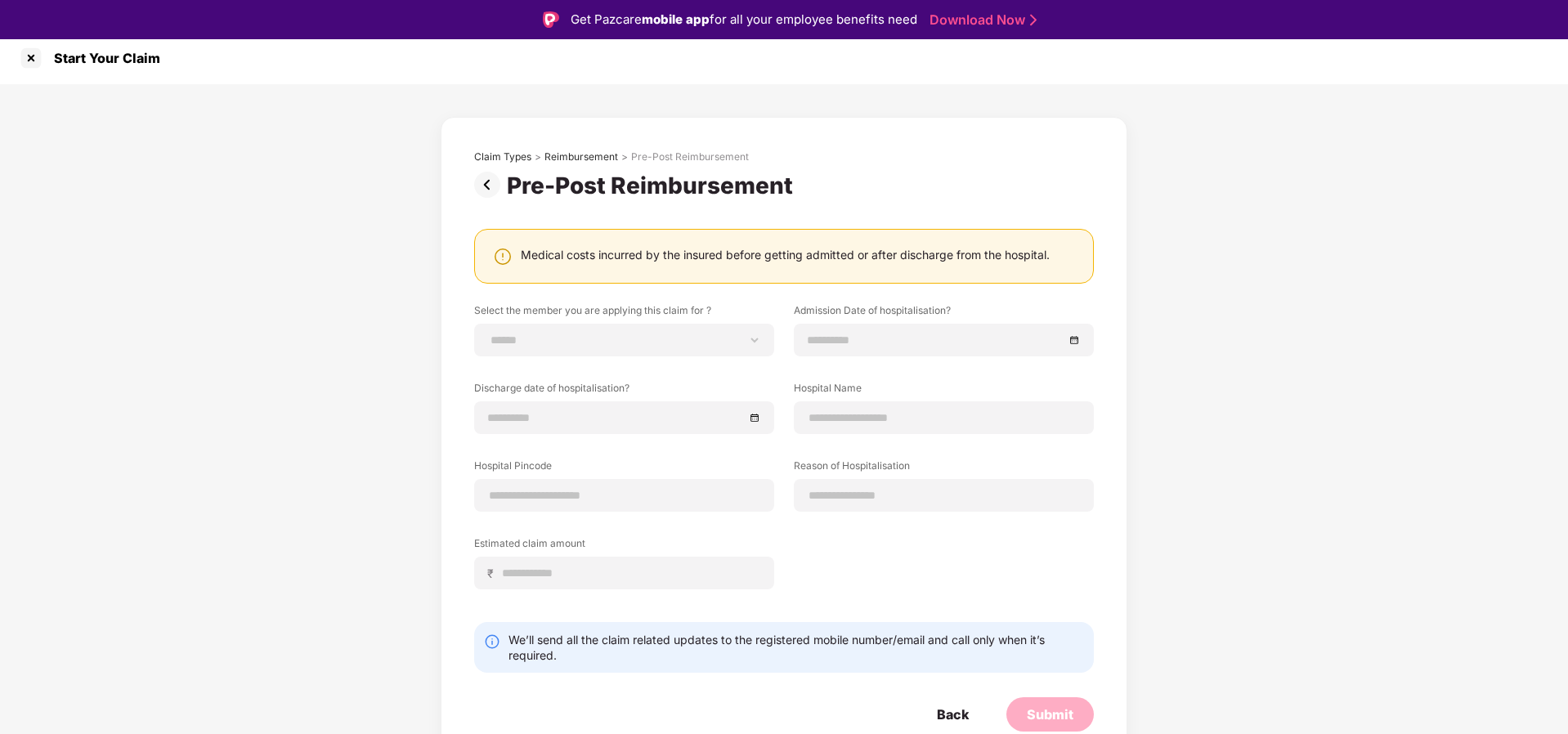
click at [480, 180] on img at bounding box center [490, 184] width 33 height 26
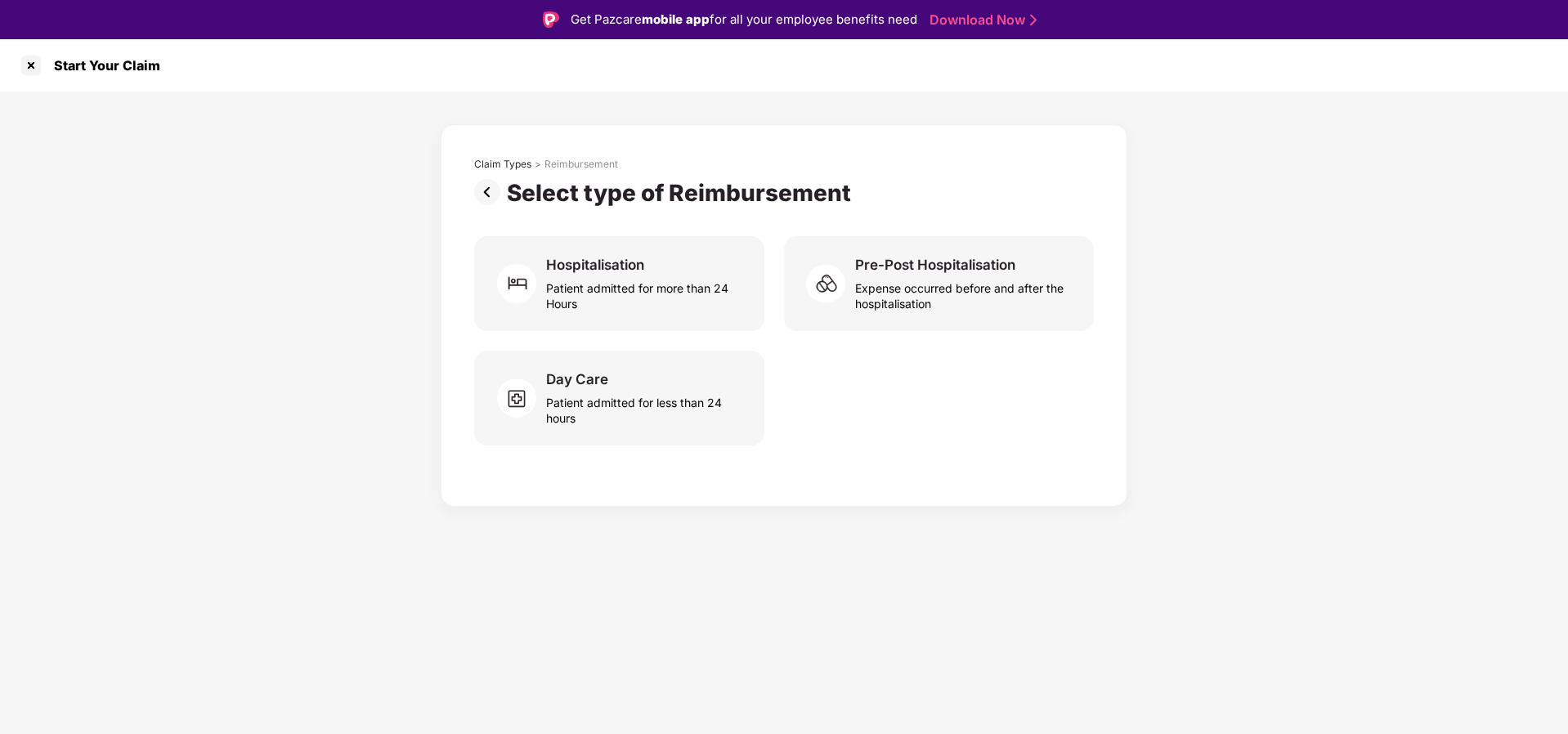
click at [480, 180] on img at bounding box center [490, 192] width 33 height 26
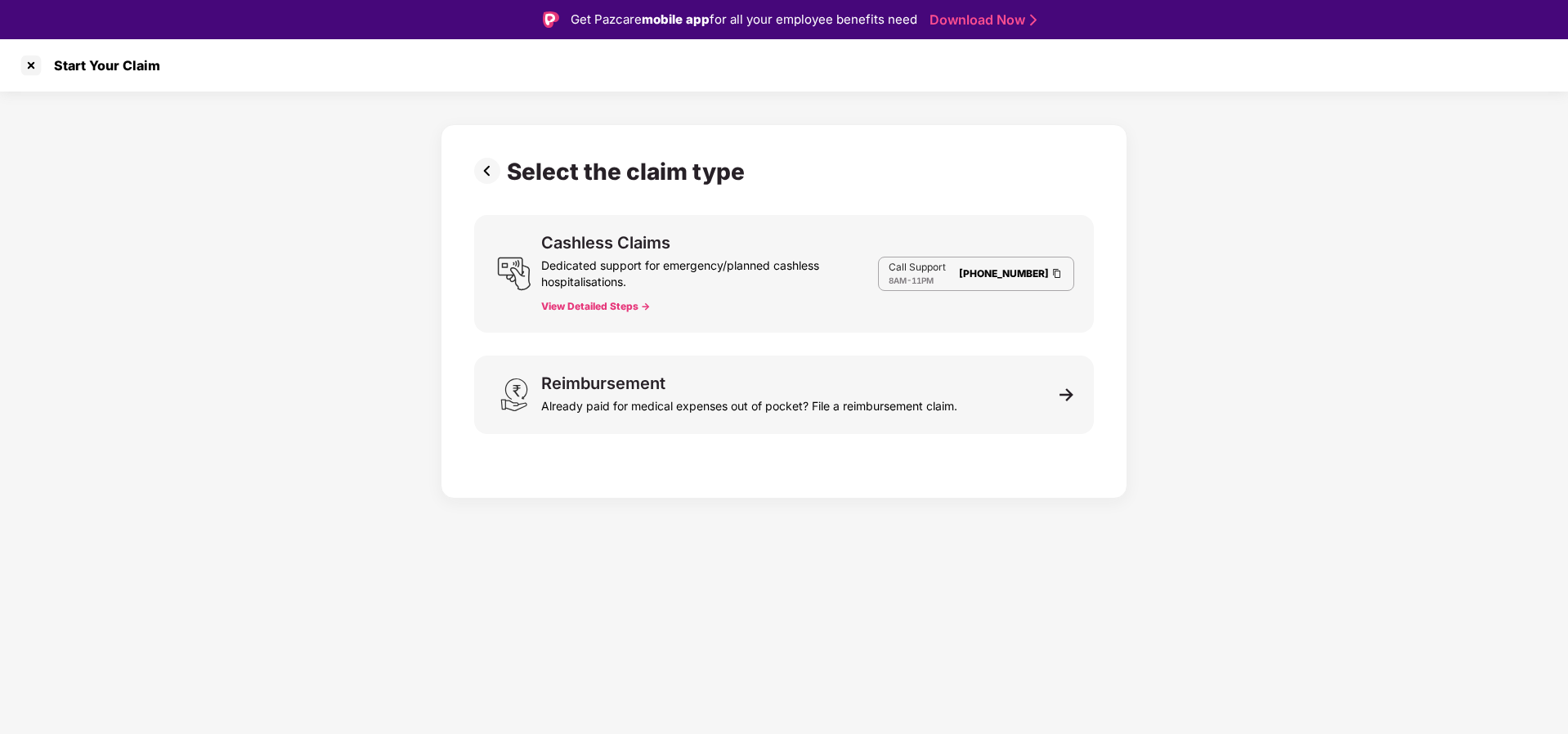
click at [489, 175] on img at bounding box center [490, 171] width 33 height 26
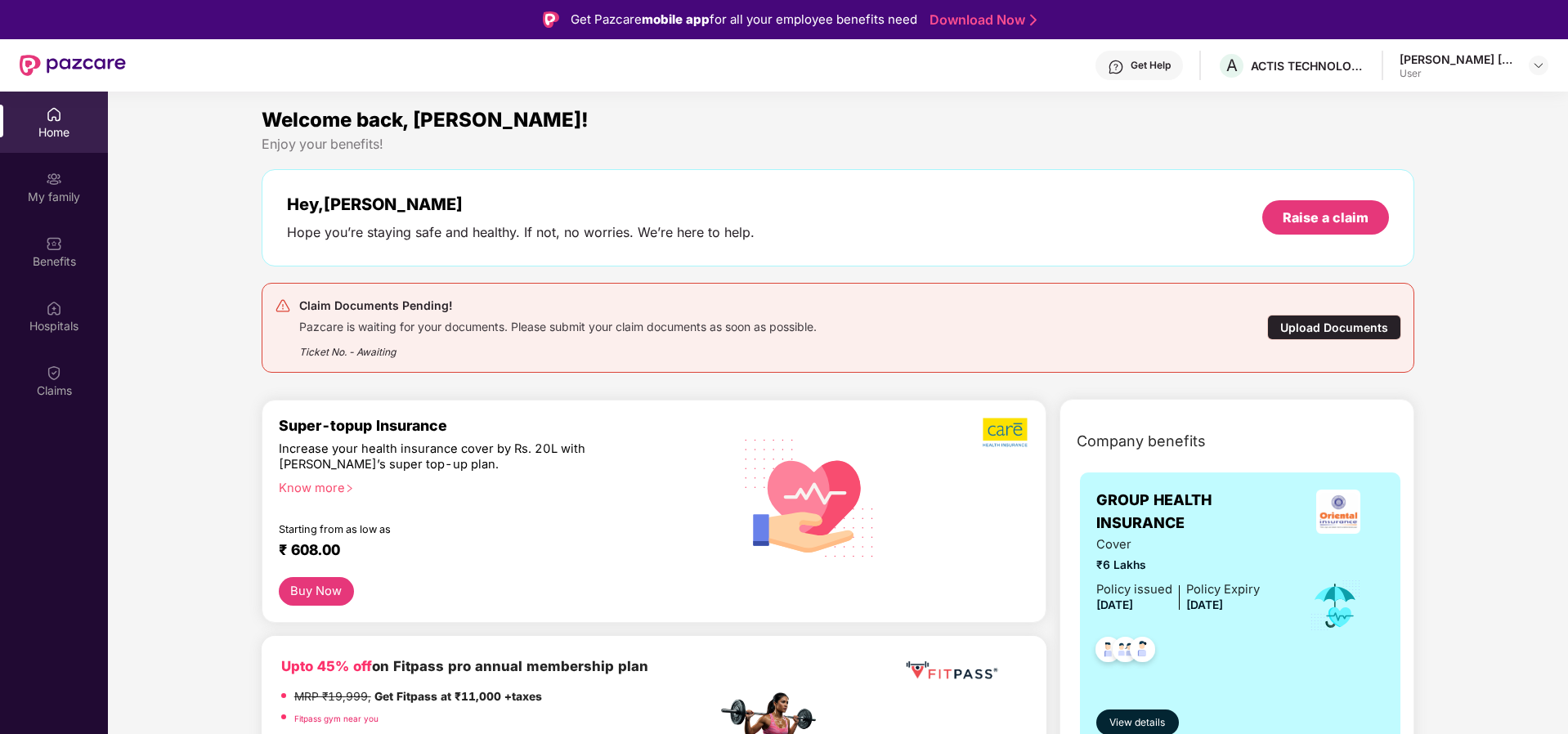
click at [1481, 59] on div "[PERSON_NAME] [PERSON_NAME] Gala" at bounding box center [1457, 59] width 115 height 16
click at [1539, 66] on img at bounding box center [1539, 66] width 13 height 13
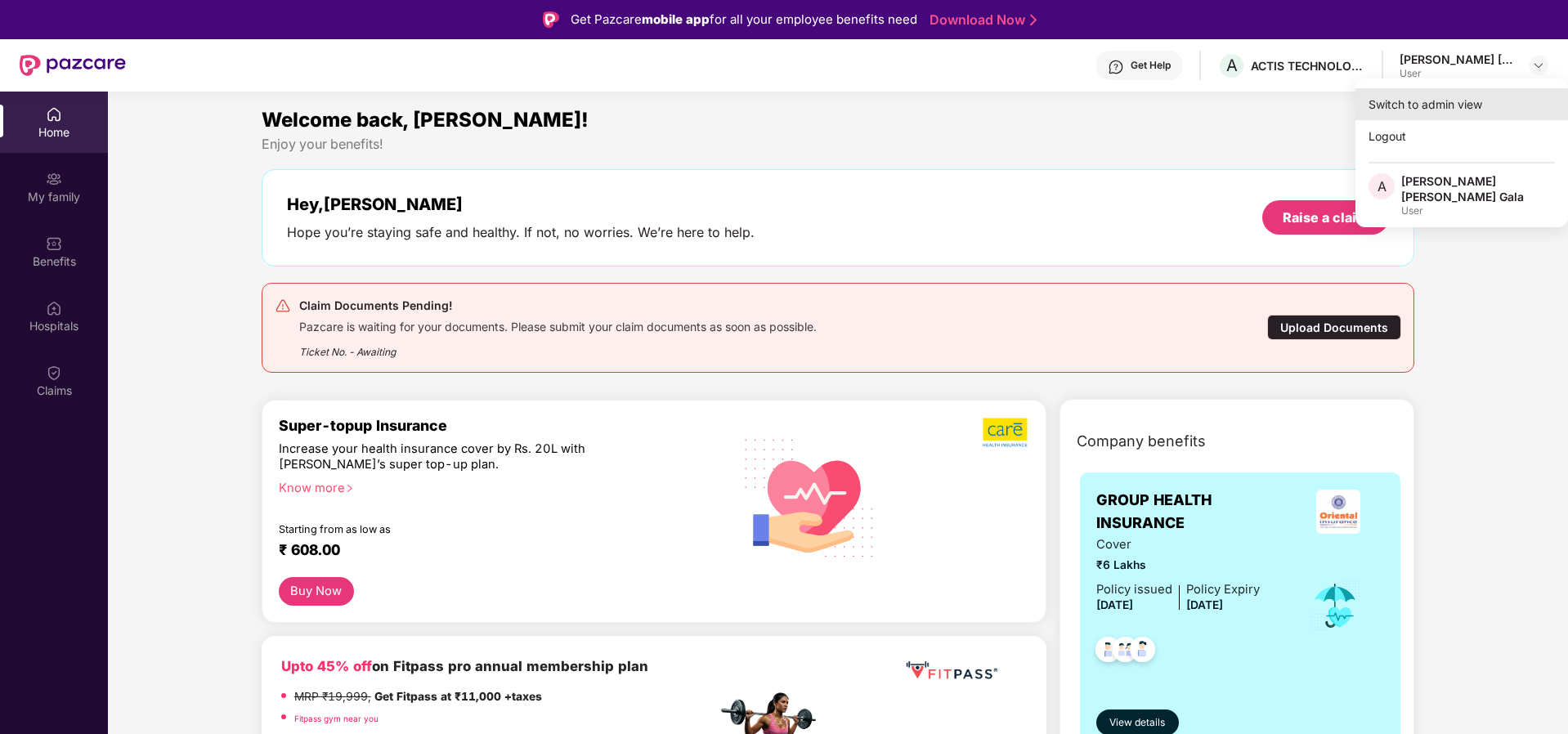
click at [1450, 109] on div "Switch to admin view" at bounding box center [1462, 104] width 213 height 32
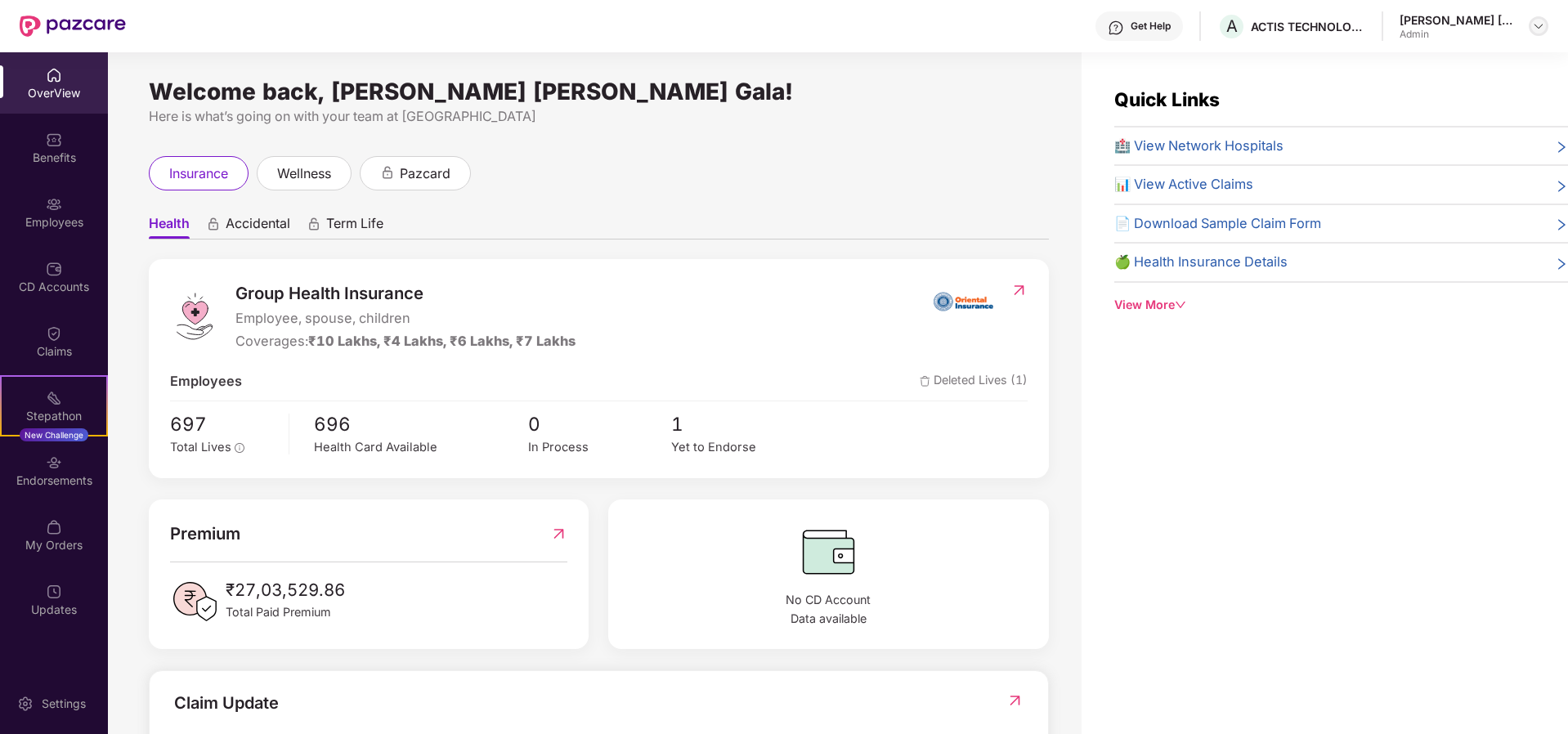
click at [1535, 24] on img at bounding box center [1539, 26] width 13 height 13
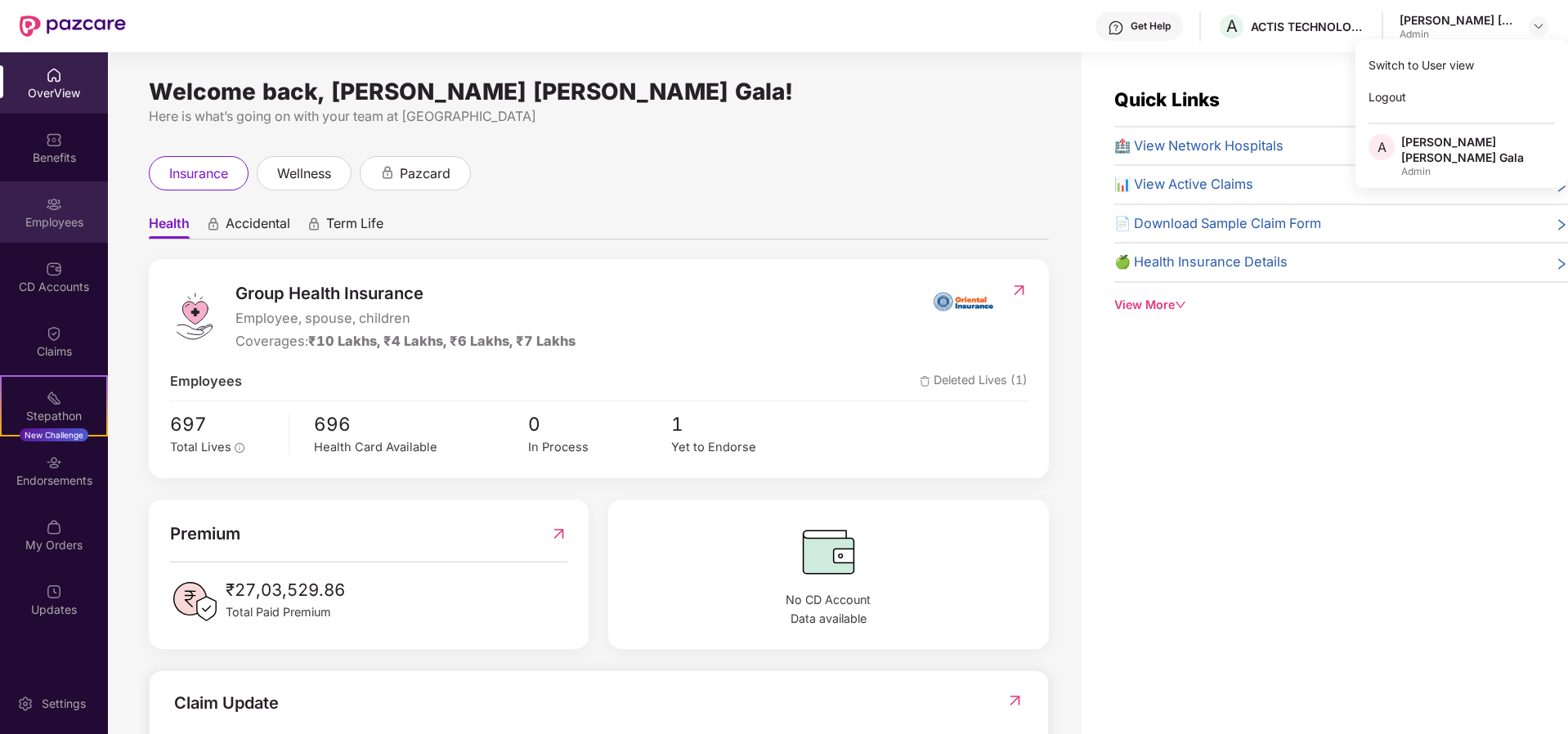
click at [49, 221] on div "Employees" at bounding box center [54, 222] width 108 height 16
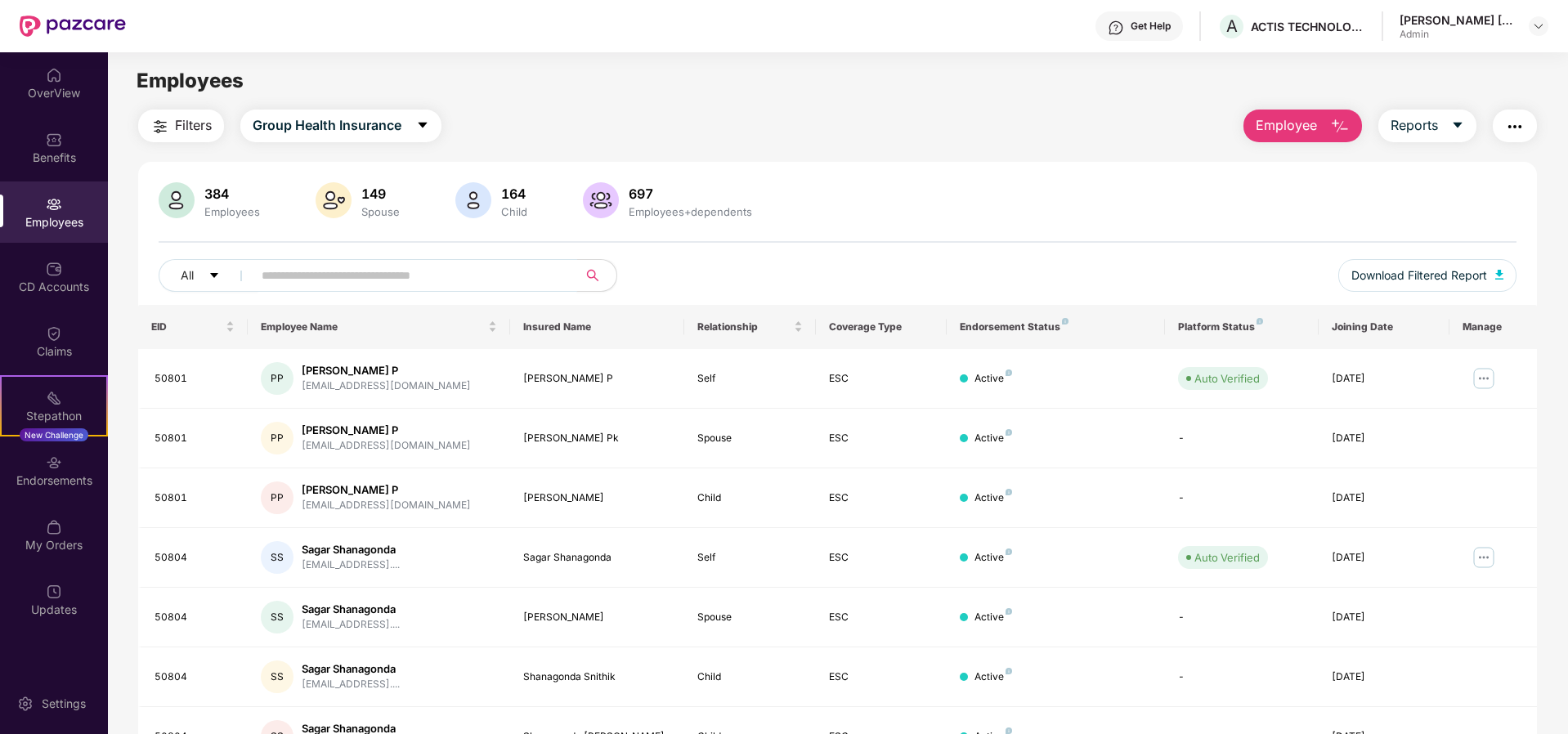
click at [302, 271] on input "text" at bounding box center [408, 276] width 294 height 24
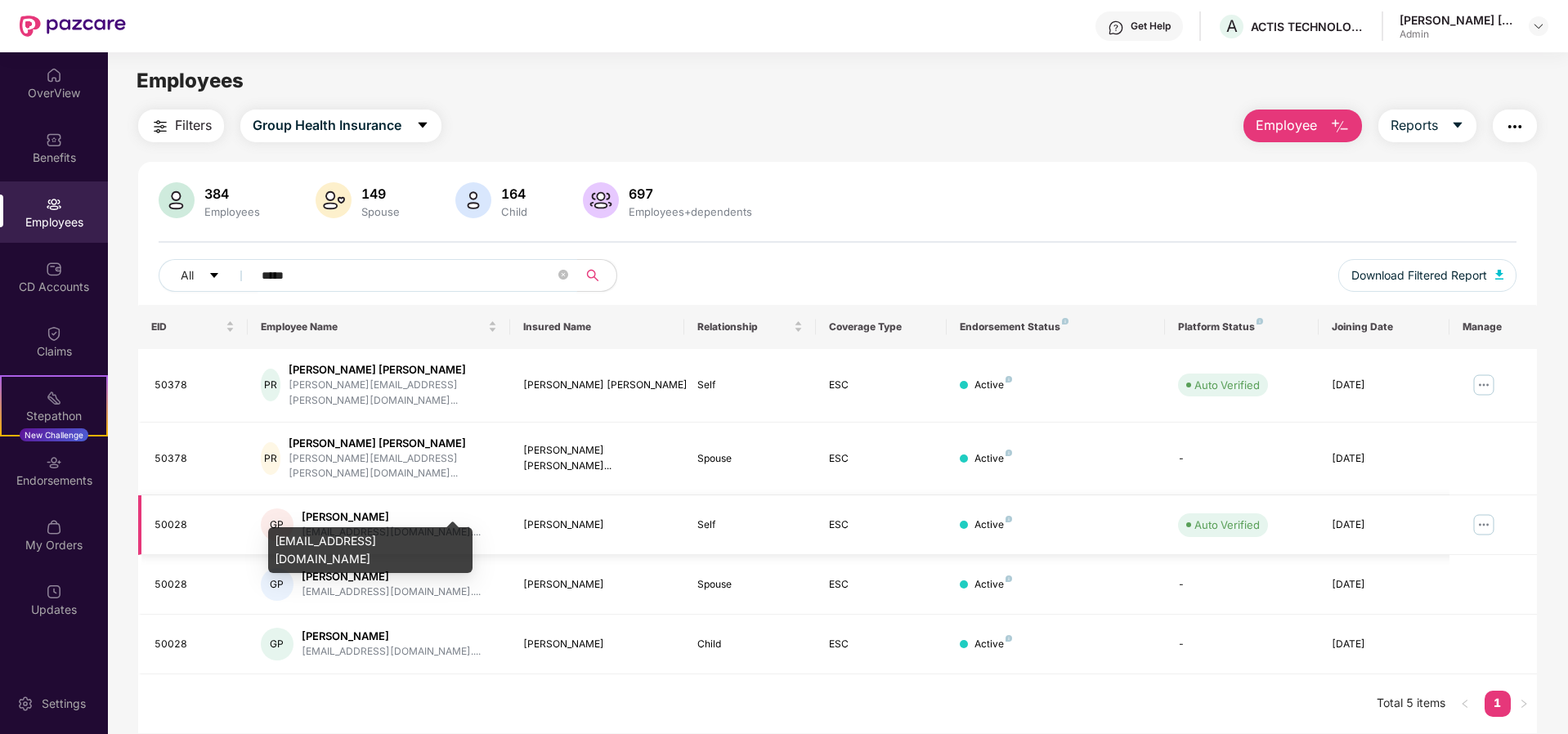
type input "*****"
click at [359, 525] on div "ganesh_patil@actis.co...." at bounding box center [392, 533] width 179 height 16
click at [1487, 512] on img at bounding box center [1484, 525] width 26 height 26
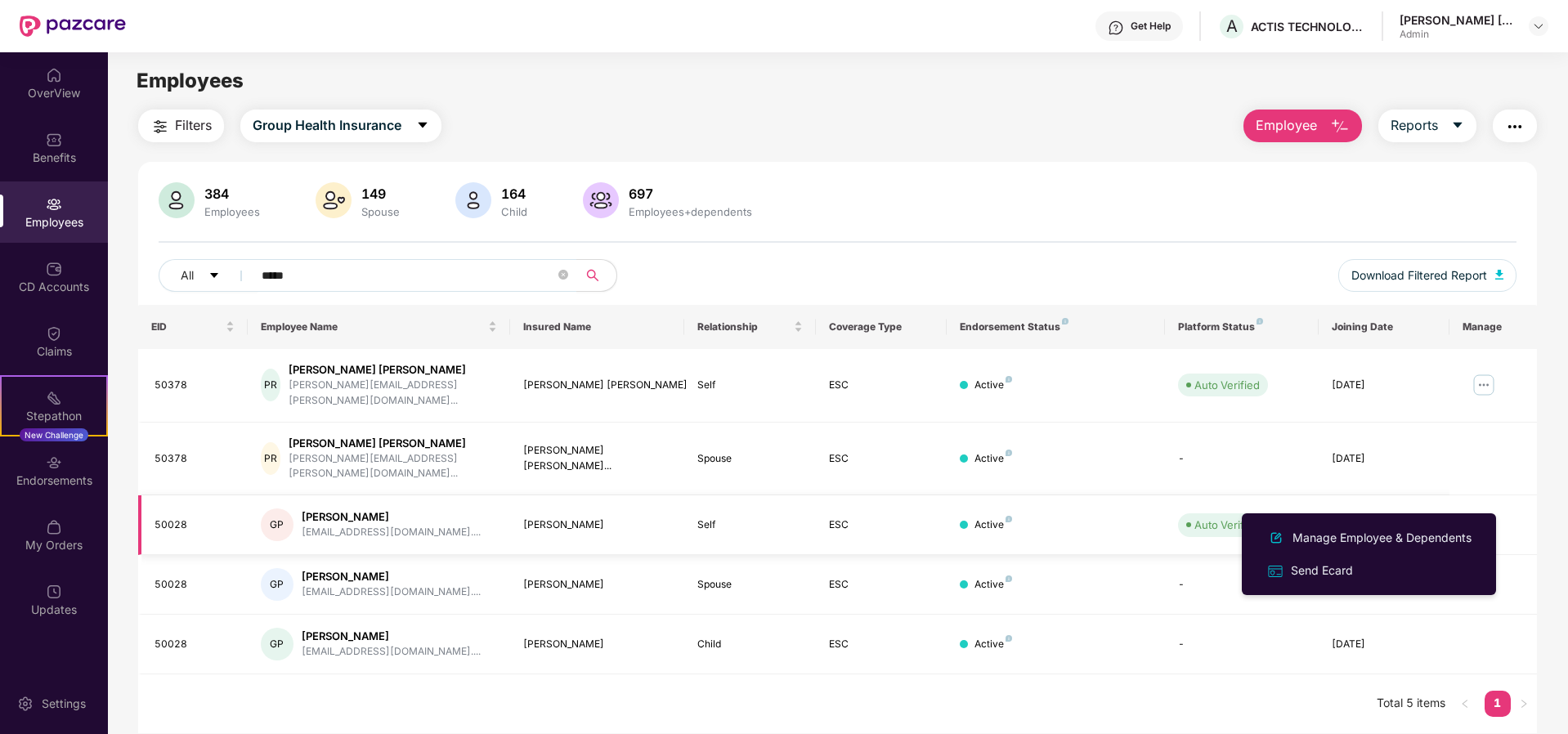
click at [162, 518] on div "50028" at bounding box center [194, 525] width 80 height 16
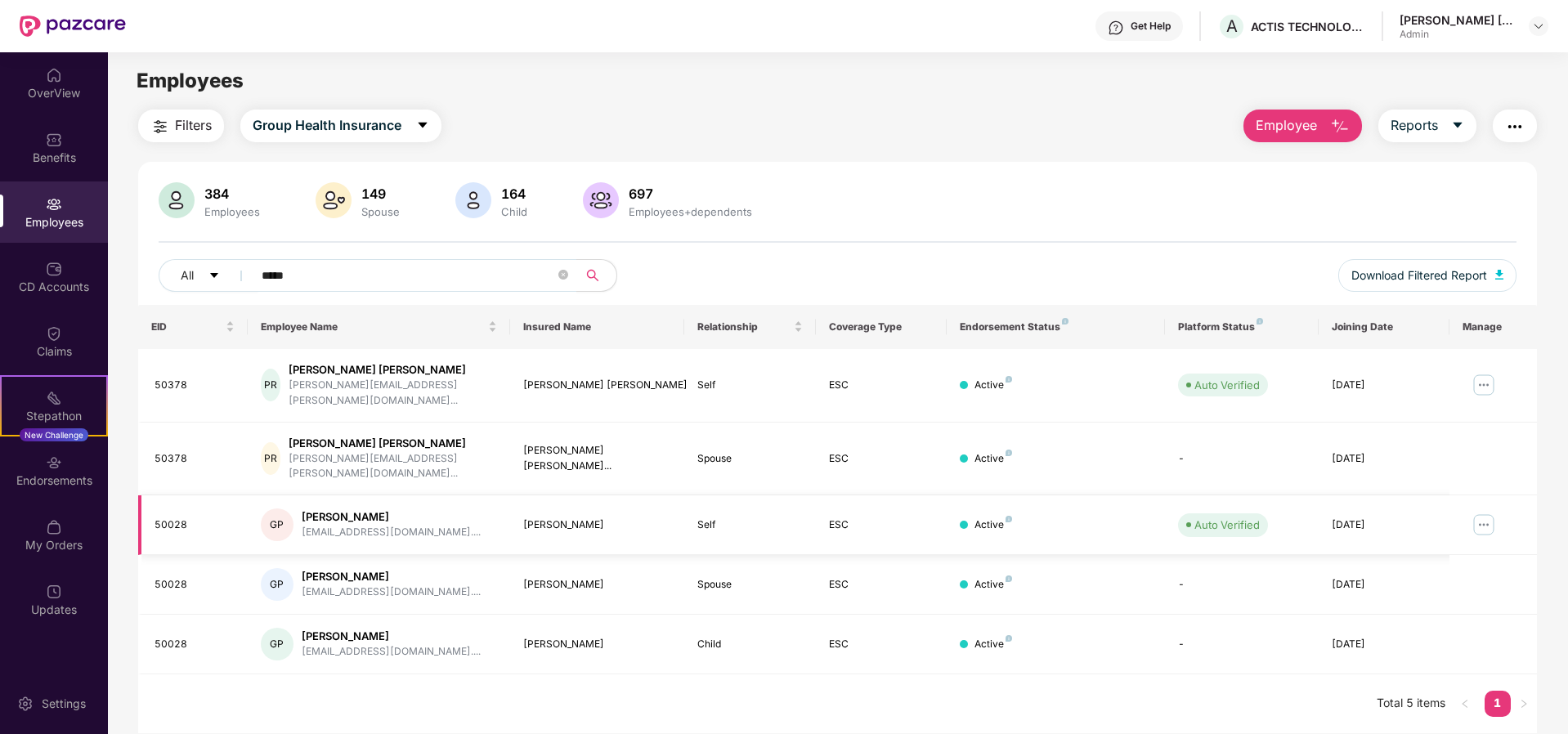
click at [338, 509] on div "Ganesh K Patil" at bounding box center [392, 517] width 179 height 16
click at [1490, 512] on img at bounding box center [1484, 525] width 26 height 26
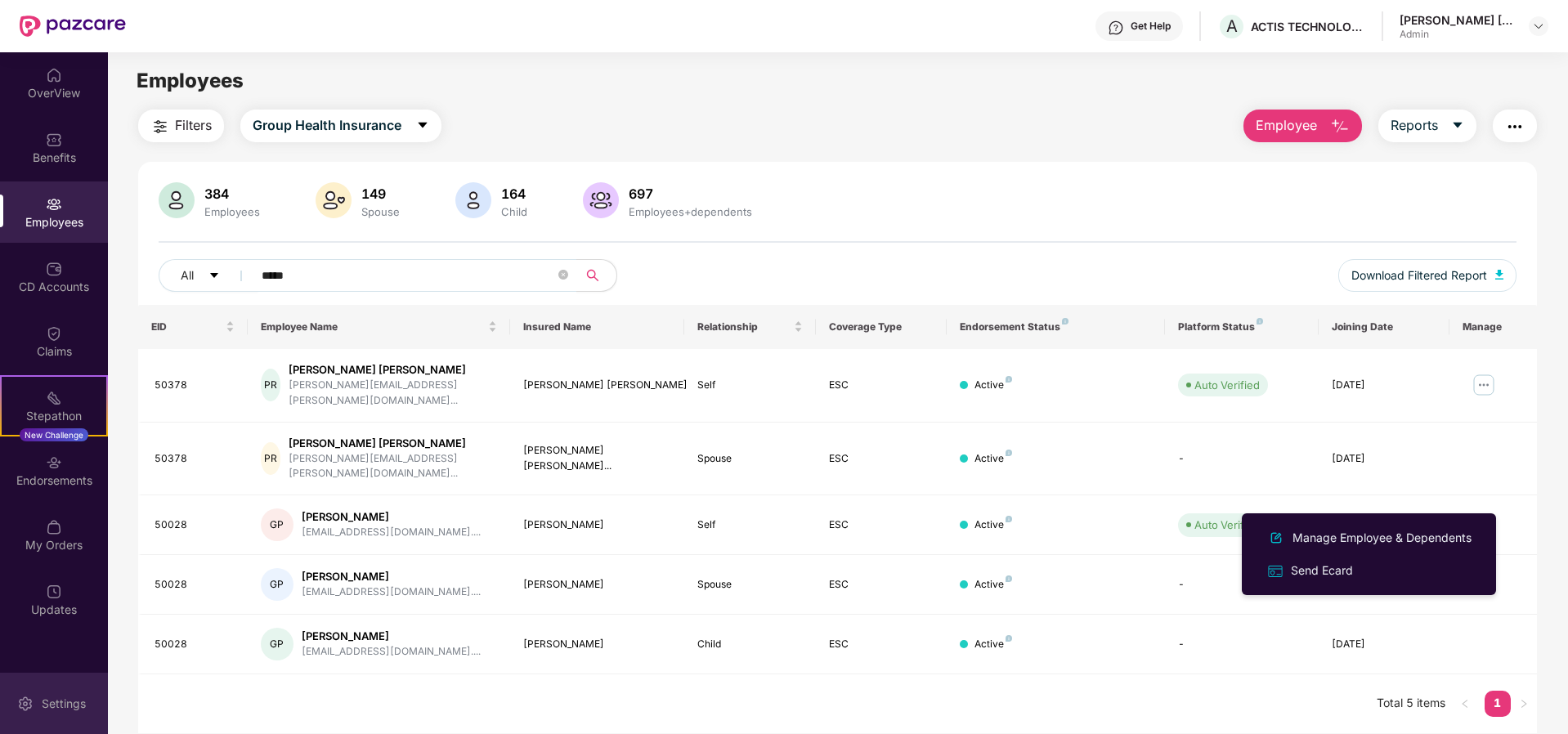
click at [58, 704] on div "Settings" at bounding box center [63, 703] width 54 height 16
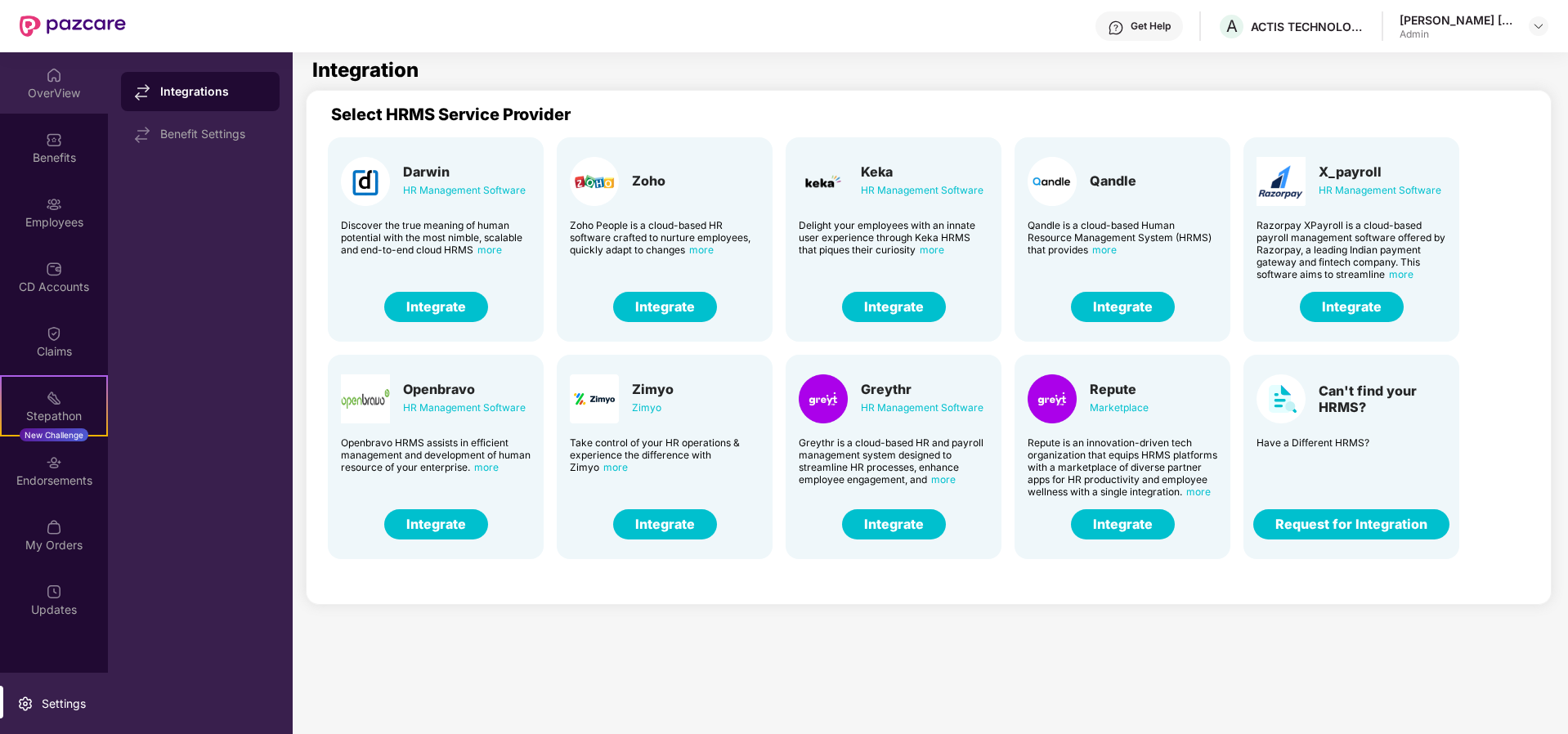
click at [64, 88] on div "OverView" at bounding box center [54, 92] width 108 height 16
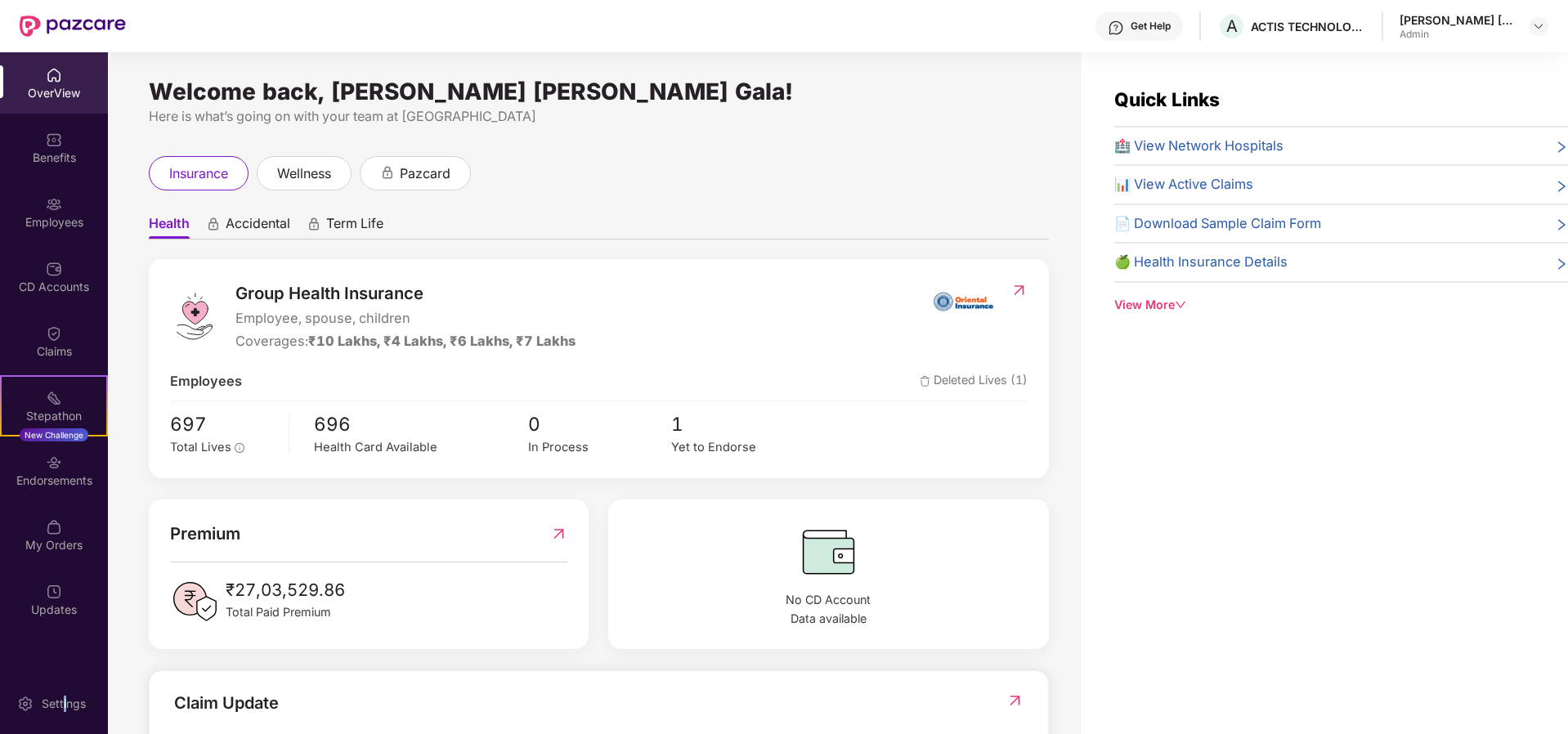
drag, startPoint x: 65, startPoint y: 702, endPoint x: 70, endPoint y: 666, distance: 36.3
click at [65, 699] on div "Settings" at bounding box center [63, 703] width 54 height 16
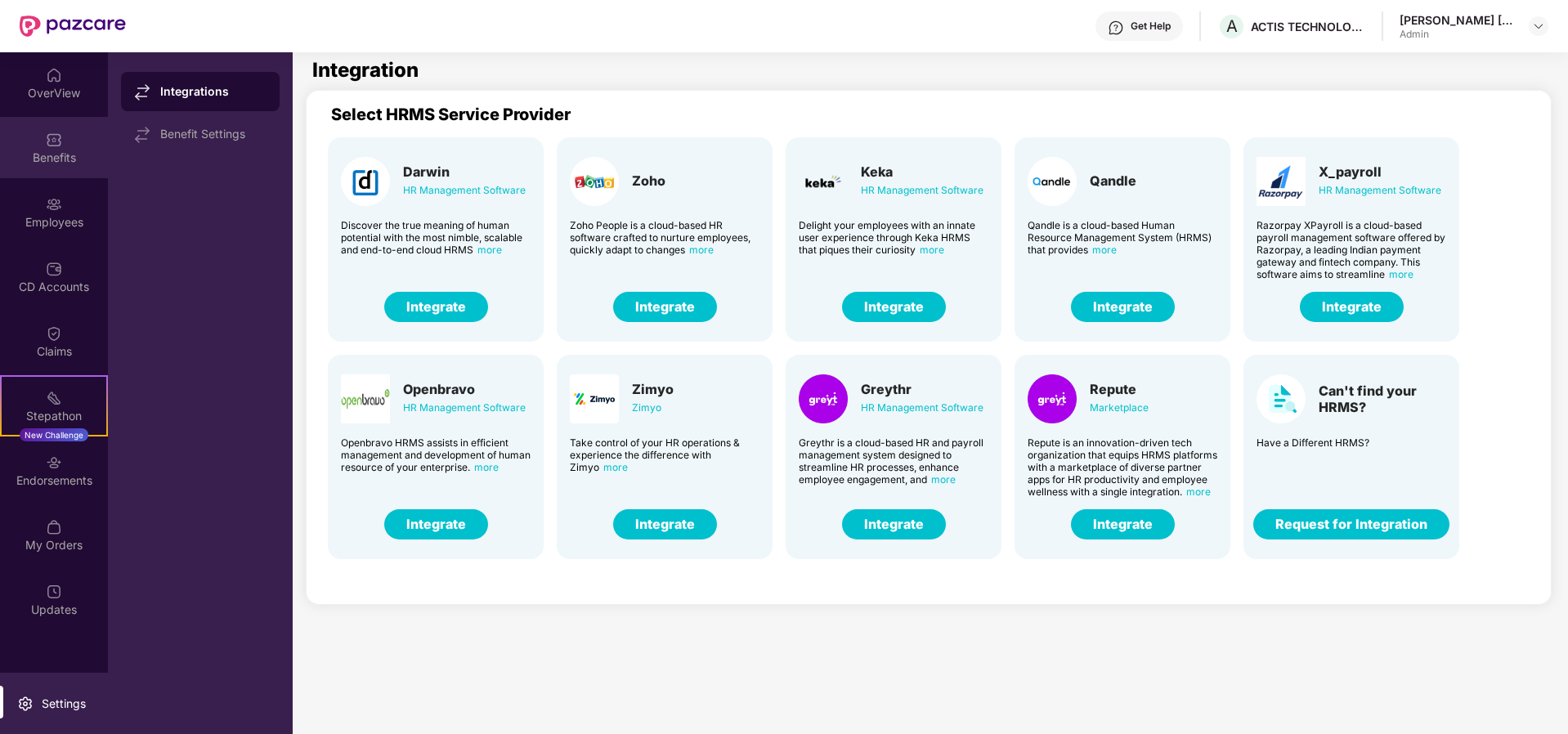
click at [53, 158] on div "Benefits" at bounding box center [54, 157] width 108 height 16
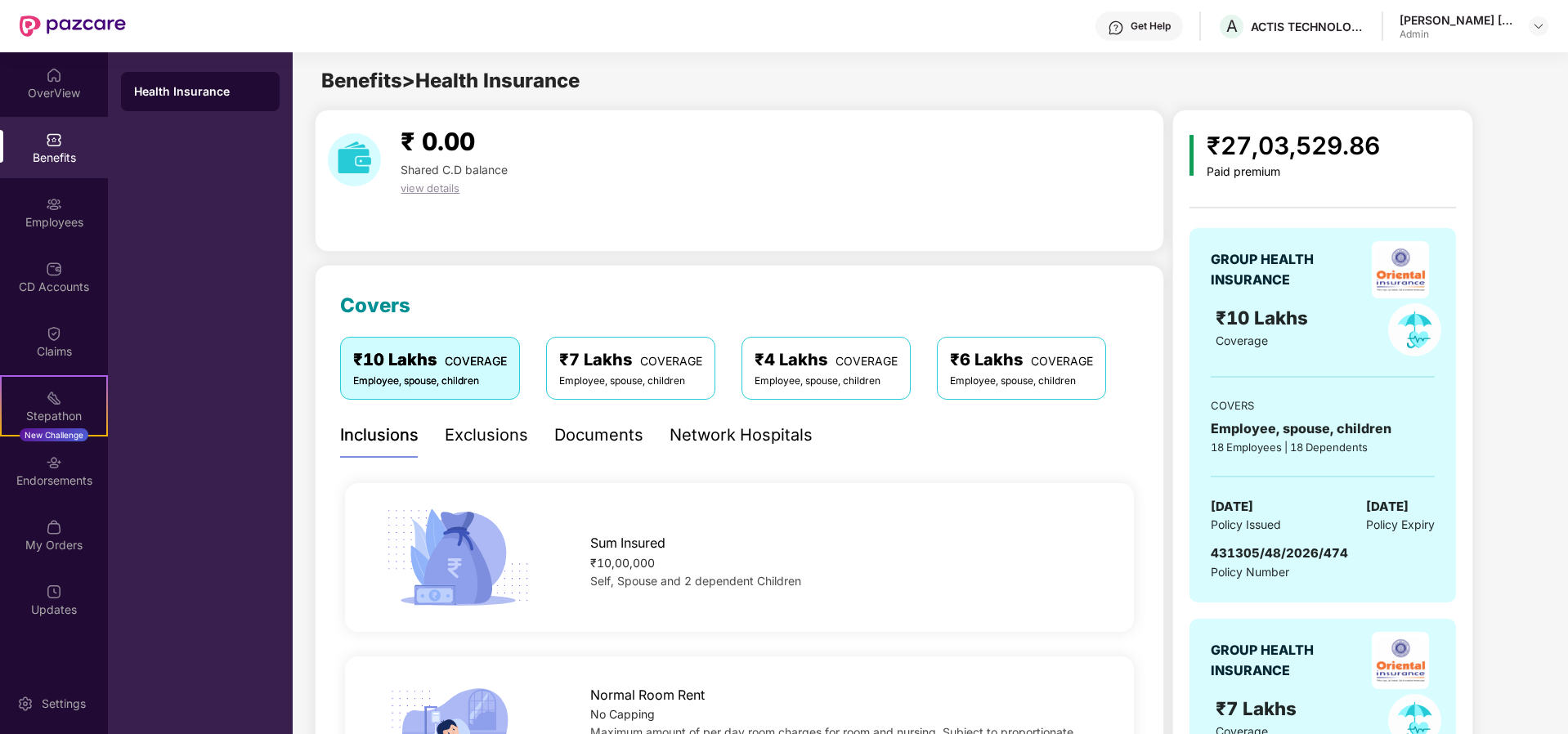
click at [1494, 25] on div "[PERSON_NAME] [PERSON_NAME] Gala" at bounding box center [1457, 20] width 115 height 16
click at [1546, 24] on div at bounding box center [1539, 25] width 20 height 20
click at [1432, 165] on div "Admin" at bounding box center [1478, 171] width 153 height 13
click at [1512, 19] on div "[PERSON_NAME] [PERSON_NAME] Gala" at bounding box center [1457, 20] width 115 height 16
click at [1544, 25] on img at bounding box center [1539, 26] width 13 height 13
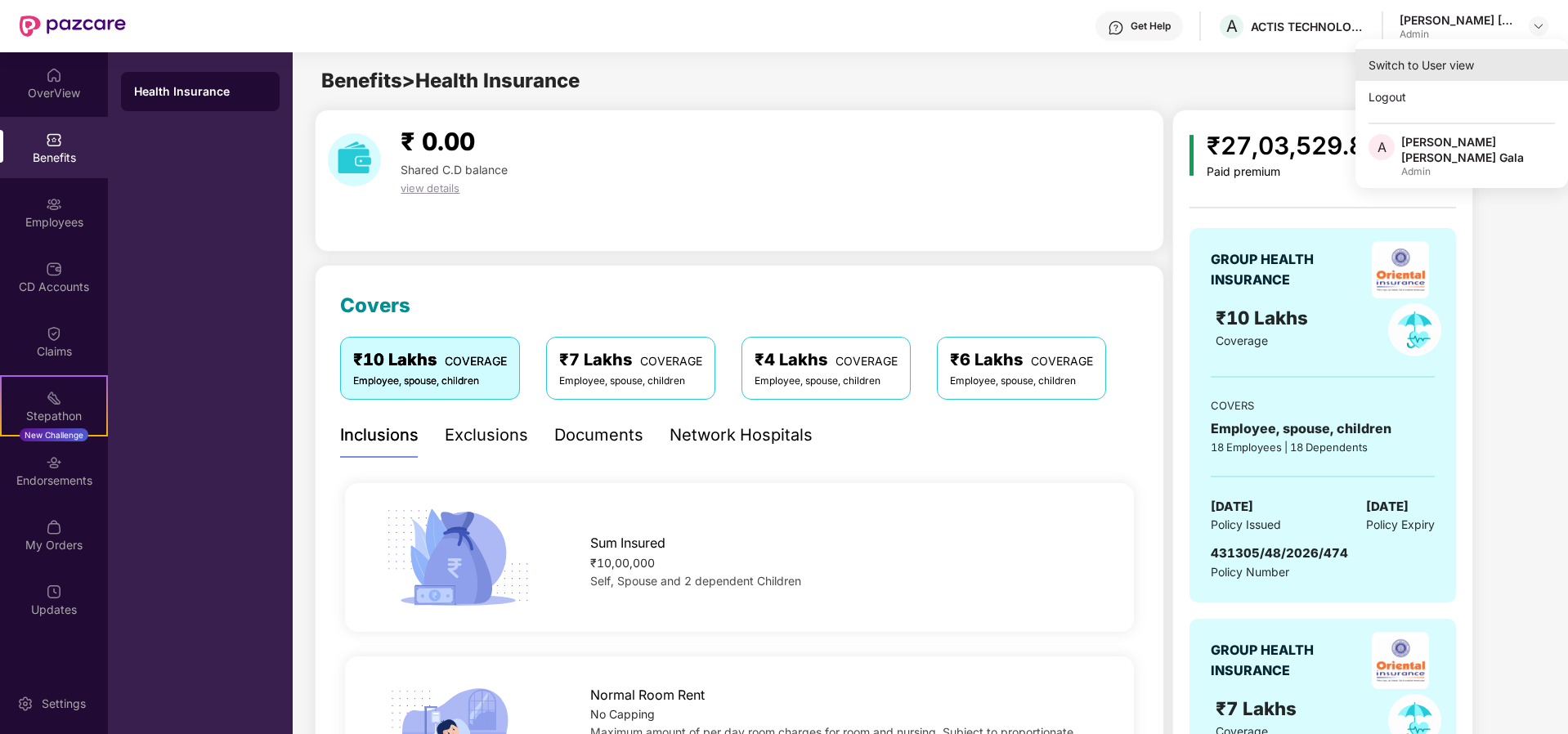
click at [1435, 69] on div "Switch to User view" at bounding box center [1462, 65] width 213 height 32
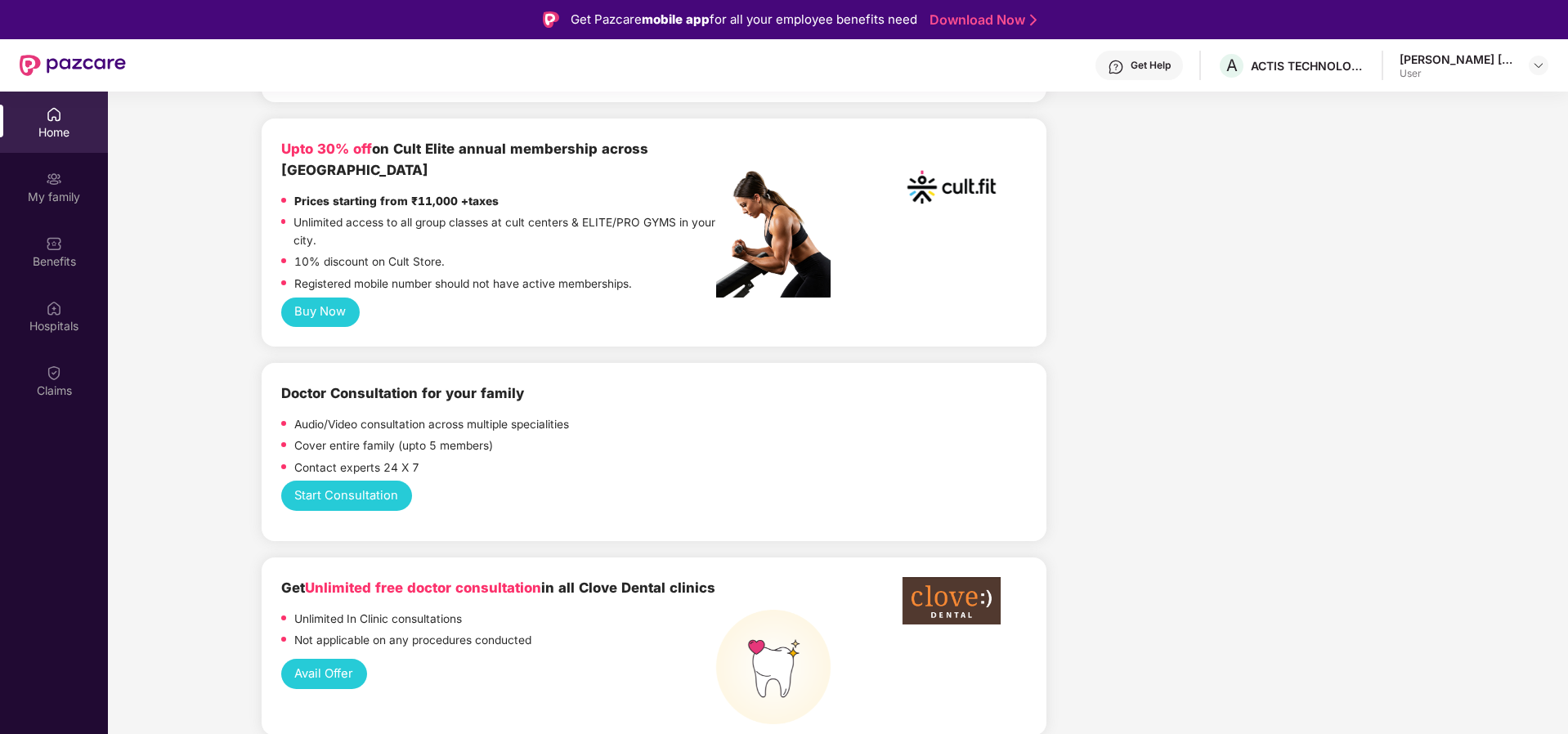
scroll to position [785, 0]
